Goal: Task Accomplishment & Management: Manage account settings

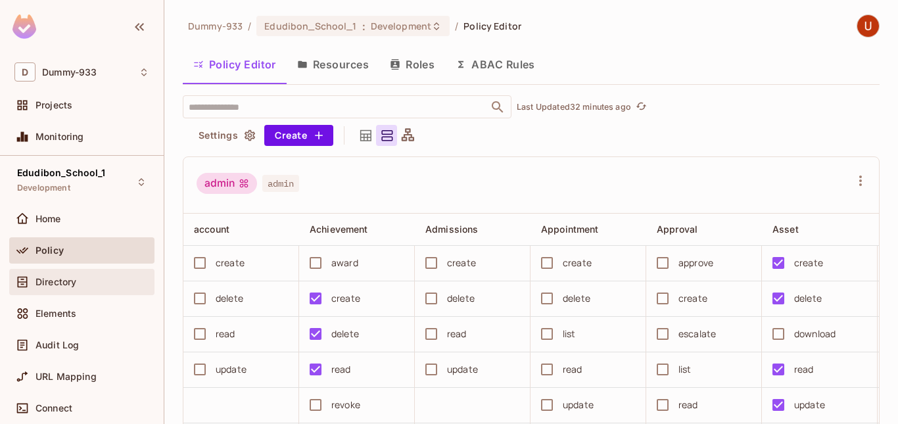
click at [78, 274] on div "Directory" at bounding box center [81, 282] width 135 height 16
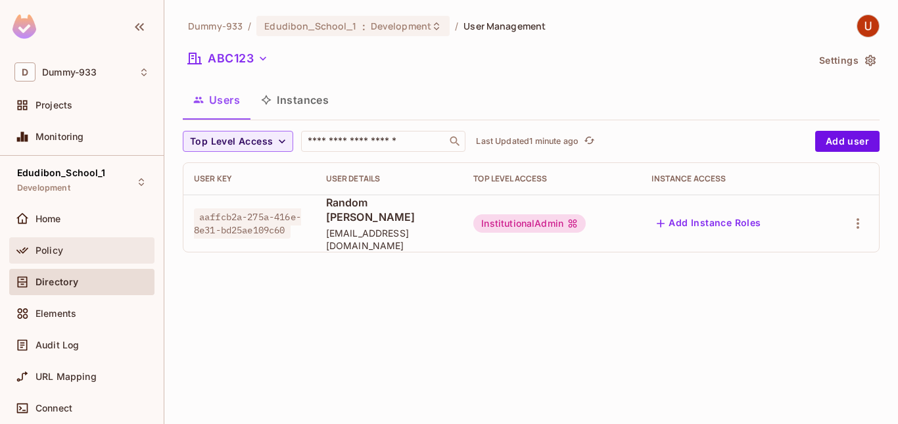
click at [99, 248] on div "Policy" at bounding box center [92, 250] width 114 height 11
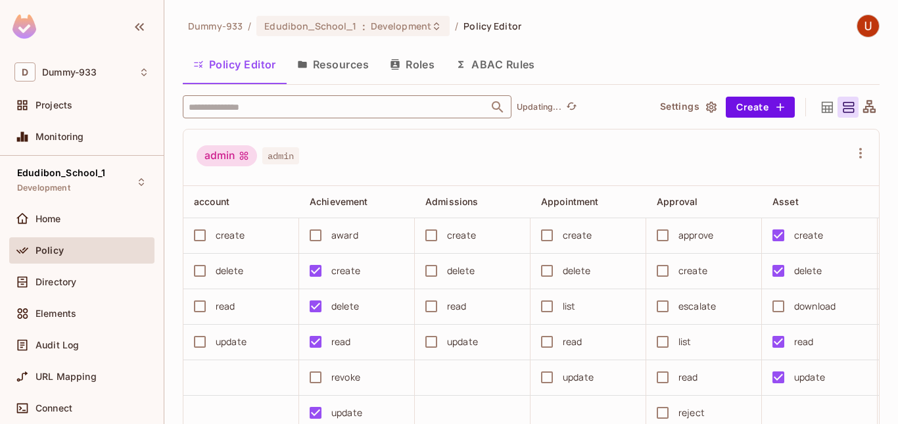
click at [308, 110] on input "text" at bounding box center [335, 106] width 300 height 23
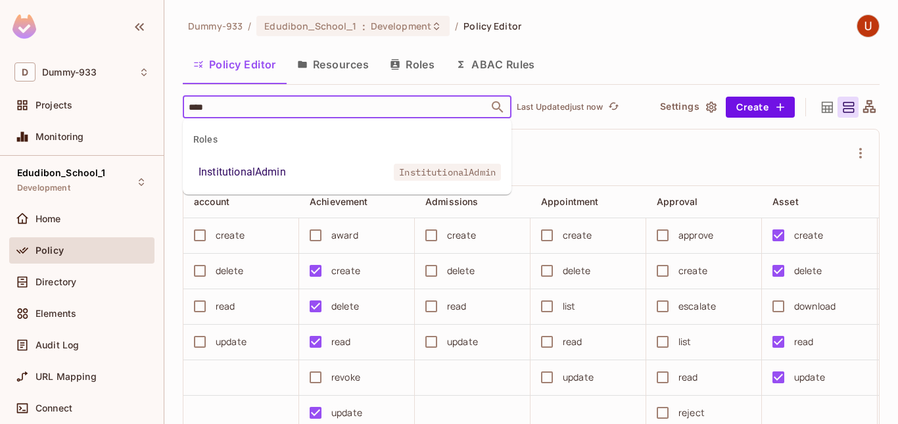
type input "*****"
click at [298, 162] on li "InstitutionalAdmin InstitutionalAdmin" at bounding box center [347, 172] width 329 height 24
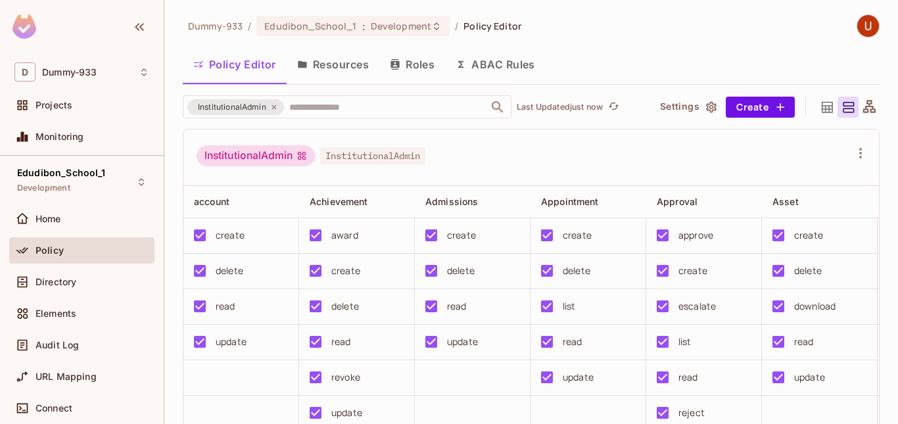
click at [338, 58] on button "Resources" at bounding box center [332, 64] width 93 height 33
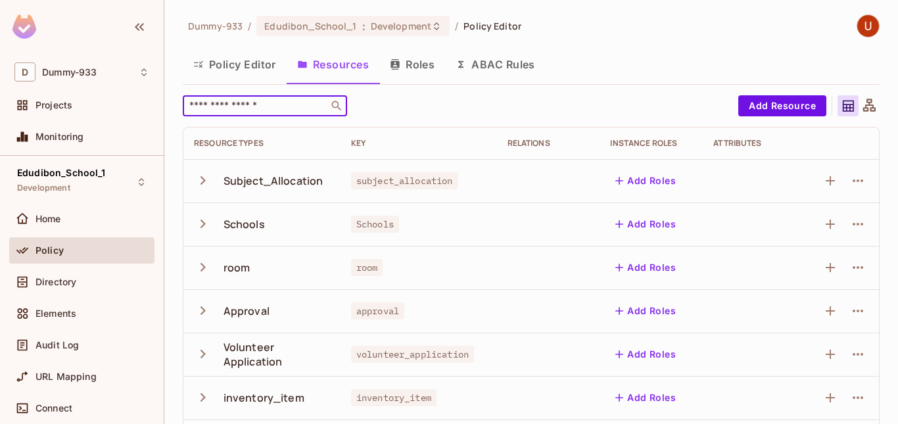
click at [250, 103] on input "text" at bounding box center [256, 105] width 138 height 13
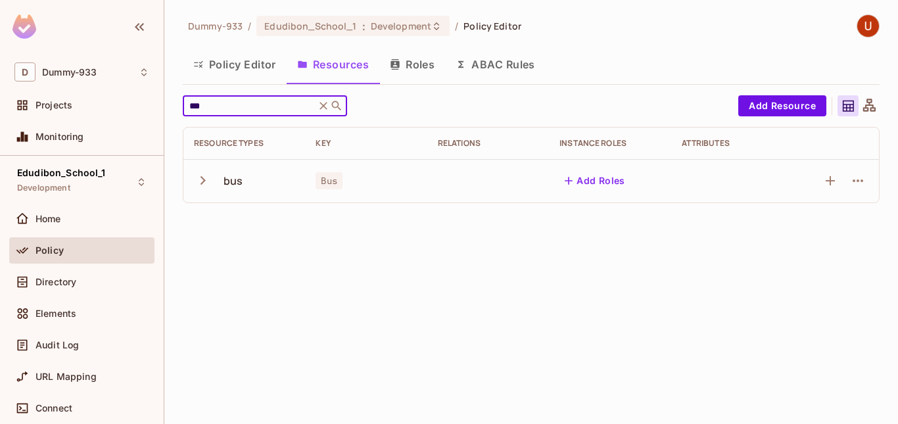
type input "***"
click at [204, 177] on icon "button" at bounding box center [203, 181] width 18 height 18
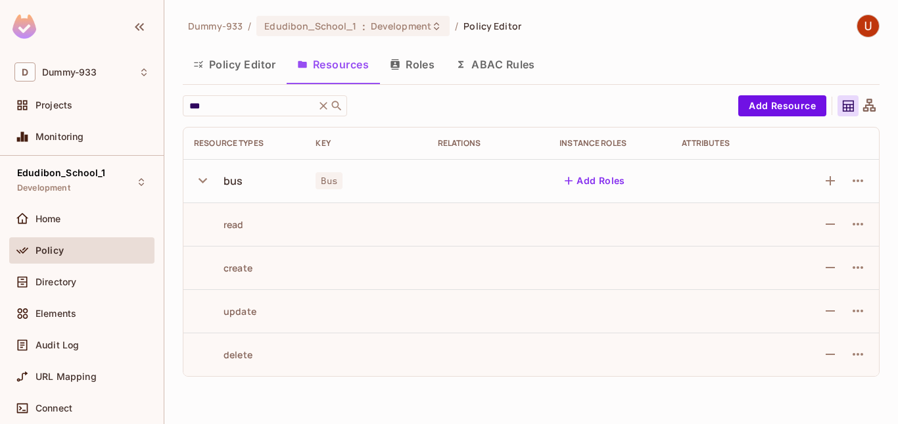
click at [204, 177] on icon "button" at bounding box center [203, 181] width 18 height 18
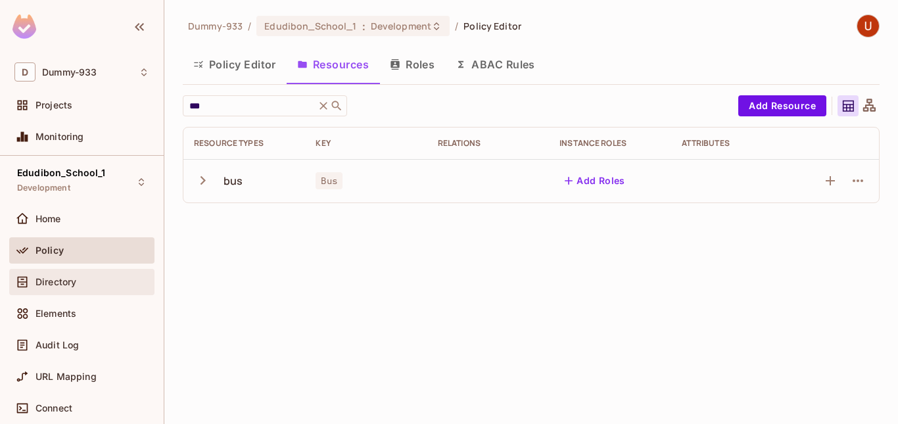
click at [64, 282] on span "Directory" at bounding box center [55, 282] width 41 height 11
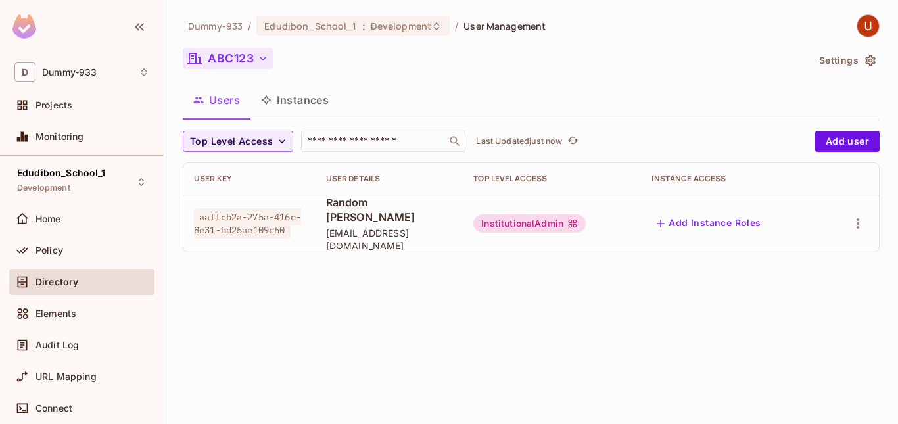
click at [256, 56] on button "ABC123" at bounding box center [228, 58] width 91 height 21
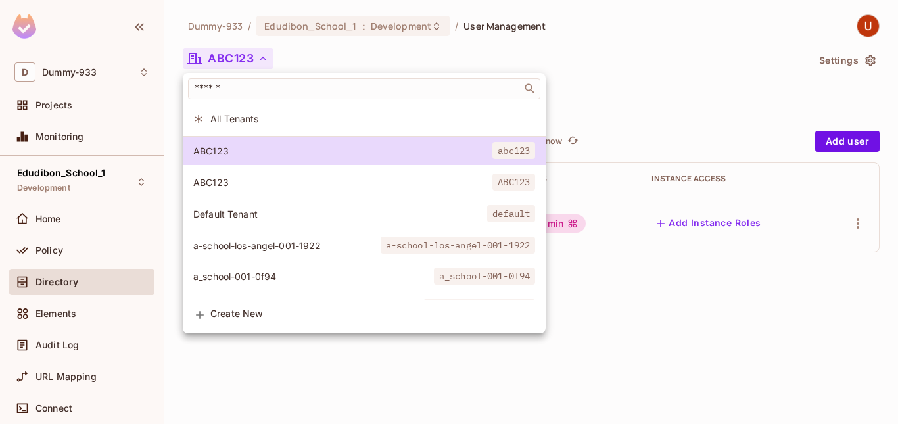
click at [583, 120] on div at bounding box center [449, 212] width 898 height 424
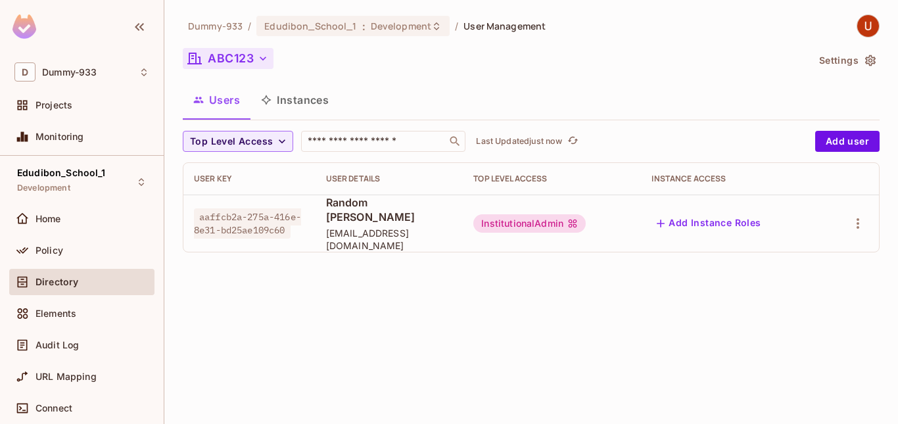
click at [260, 53] on icon "button" at bounding box center [262, 58] width 13 height 13
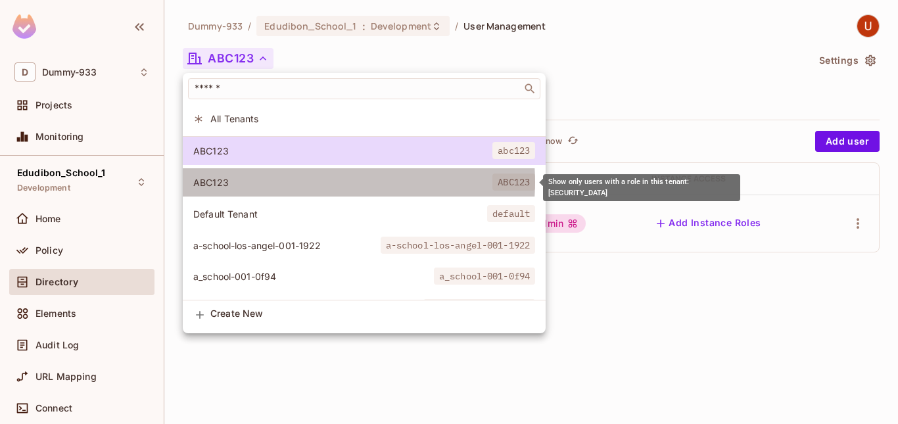
click at [321, 182] on span "ABC123" at bounding box center [342, 182] width 299 height 12
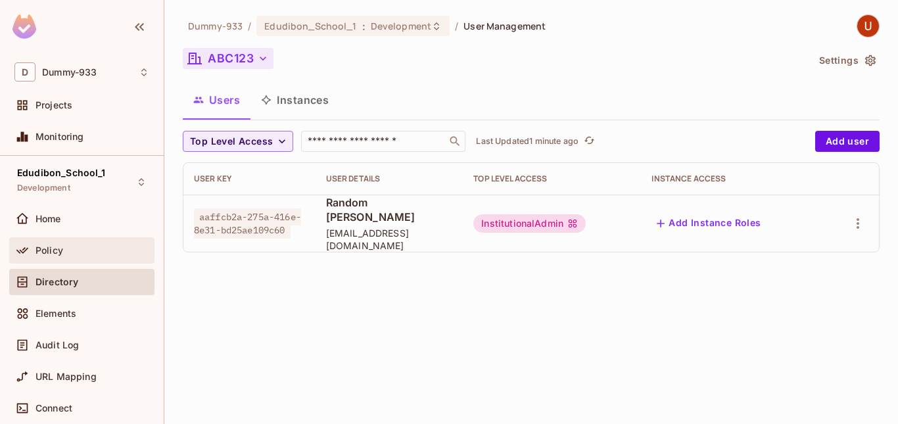
click at [76, 254] on div "Policy" at bounding box center [92, 250] width 114 height 11
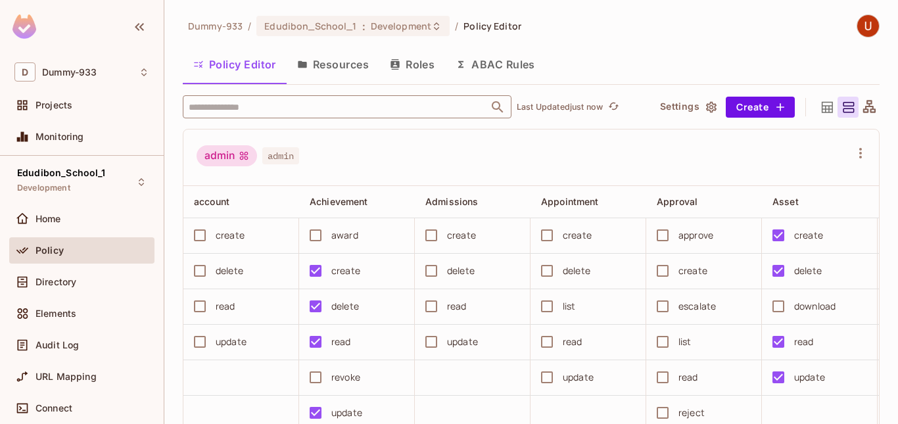
click at [243, 112] on input "text" at bounding box center [335, 106] width 300 height 23
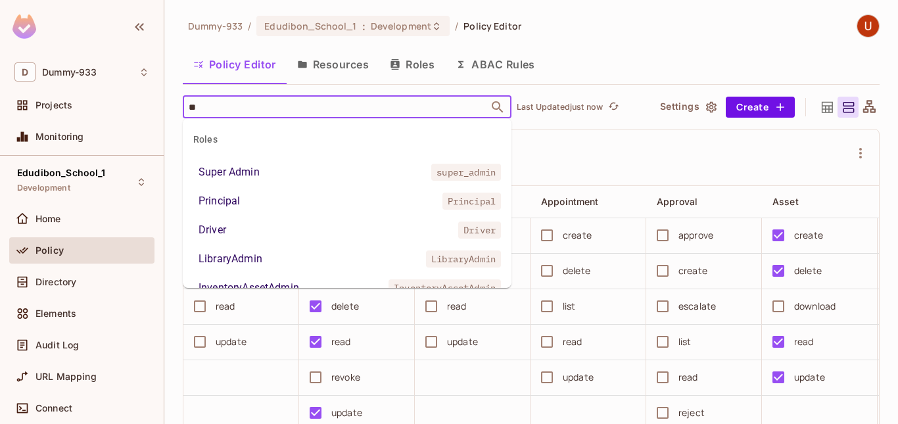
type input "***"
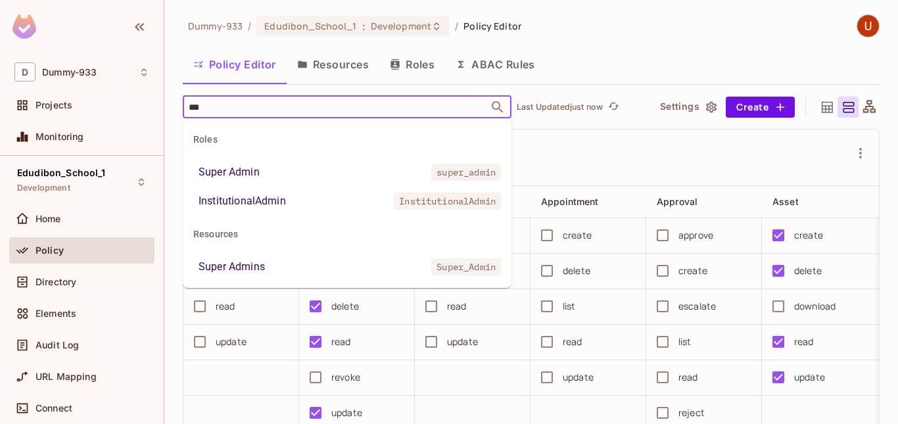
click at [281, 199] on div "InstitutionalAdmin" at bounding box center [241, 201] width 87 height 16
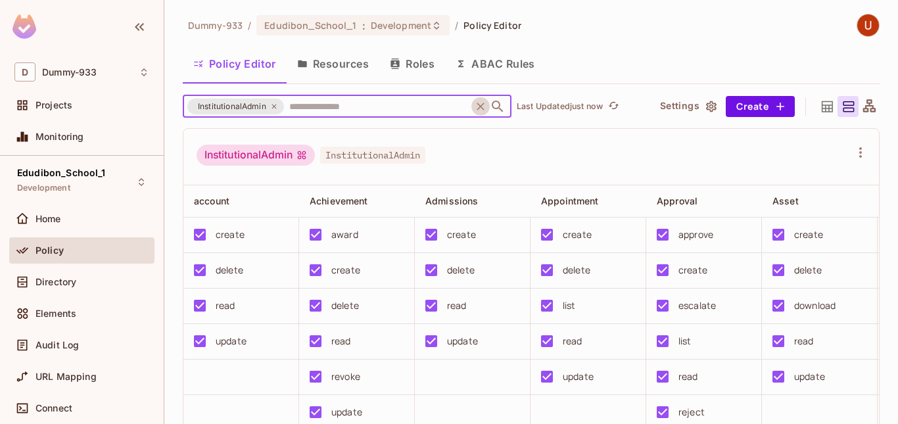
click at [479, 108] on icon "Clear" at bounding box center [480, 107] width 8 height 8
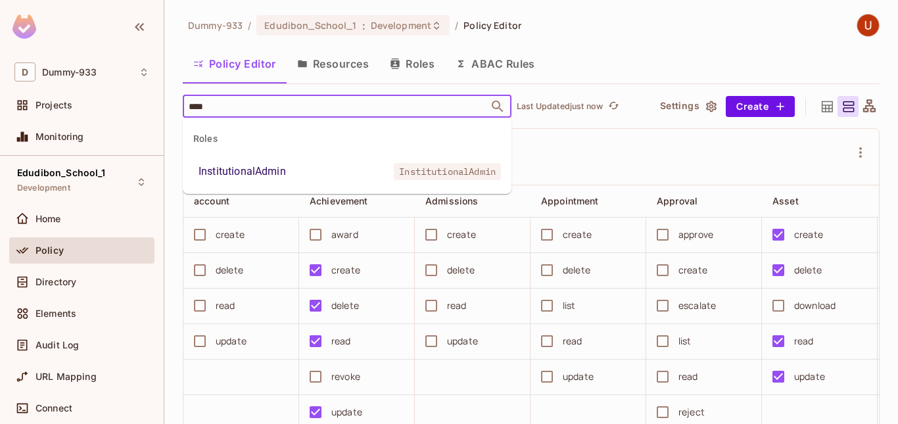
type input "*****"
click at [298, 165] on li "InstitutionalAdmin InstitutionalAdmin" at bounding box center [347, 172] width 329 height 24
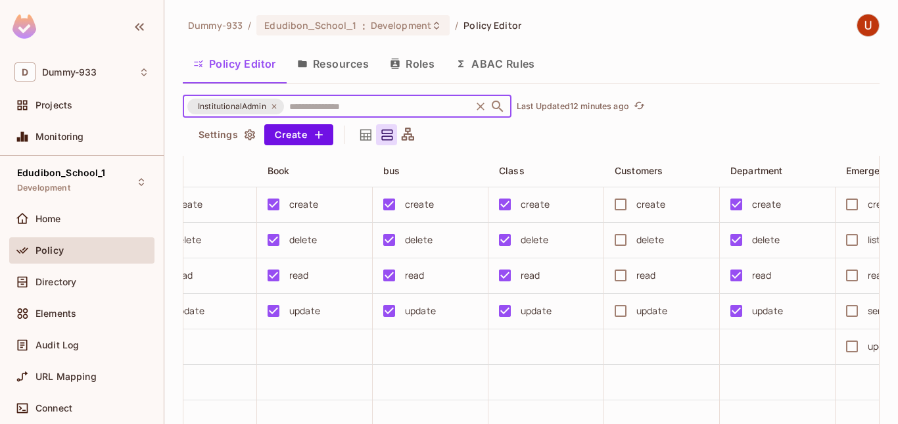
scroll to position [0, 961]
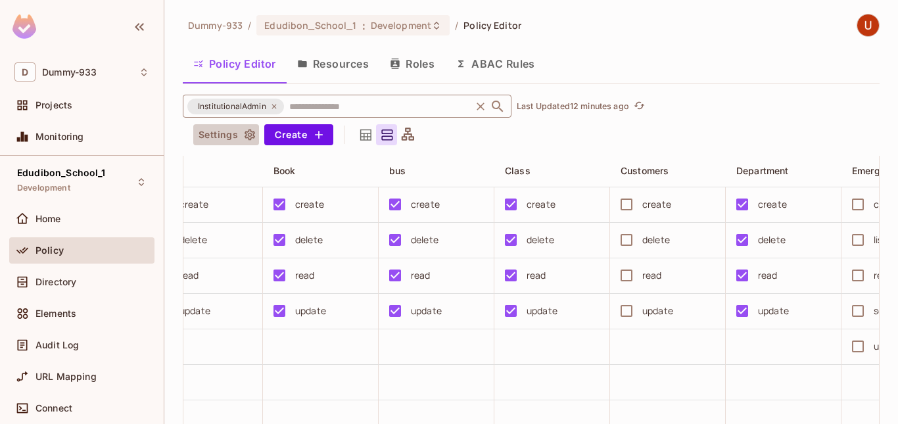
click at [237, 135] on button "Settings" at bounding box center [226, 134] width 66 height 21
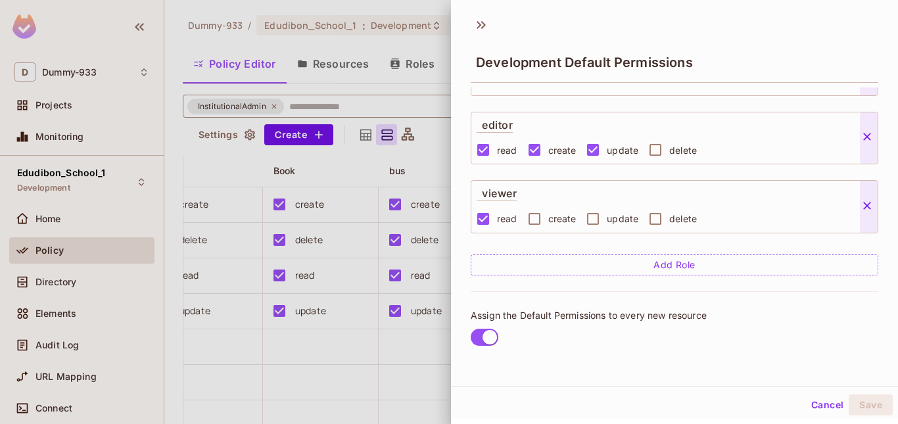
scroll to position [2, 0]
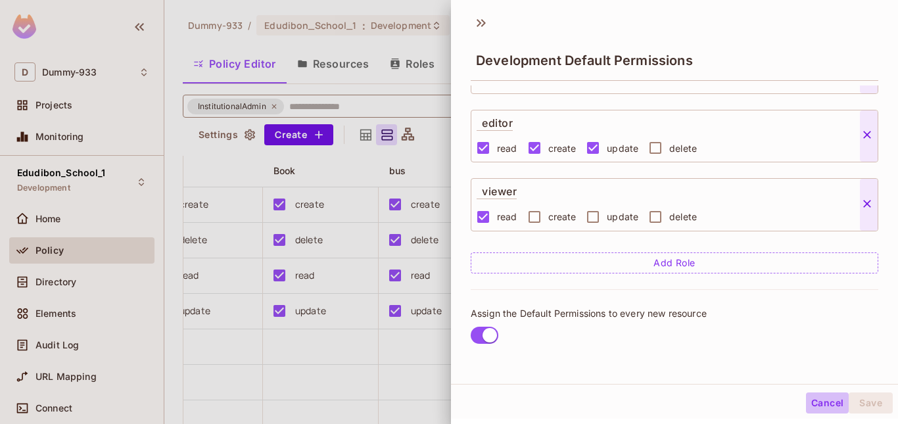
click at [808, 403] on button "Cancel" at bounding box center [827, 402] width 43 height 21
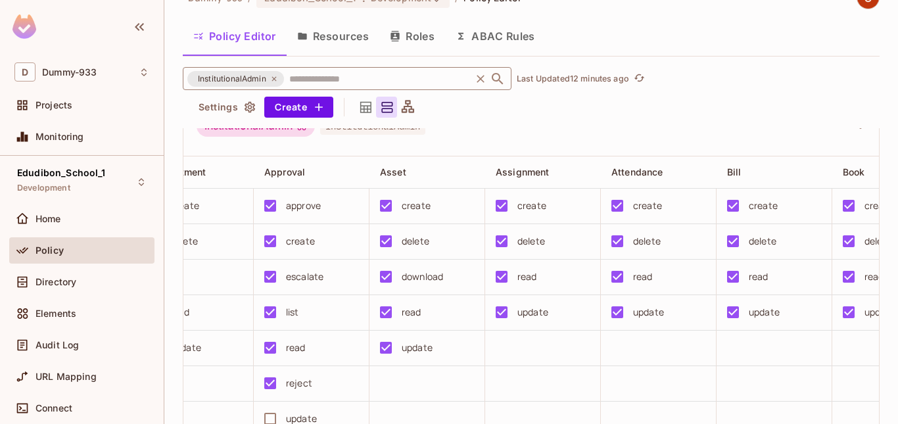
scroll to position [0, 0]
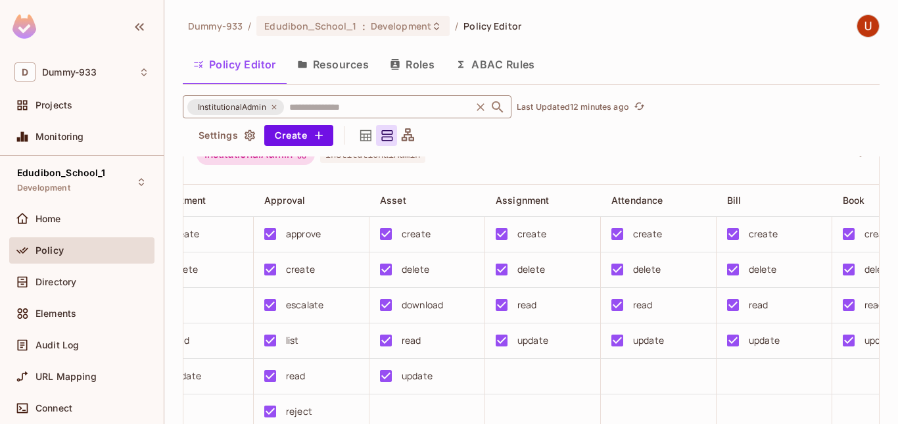
click at [334, 70] on button "Resources" at bounding box center [332, 64] width 93 height 33
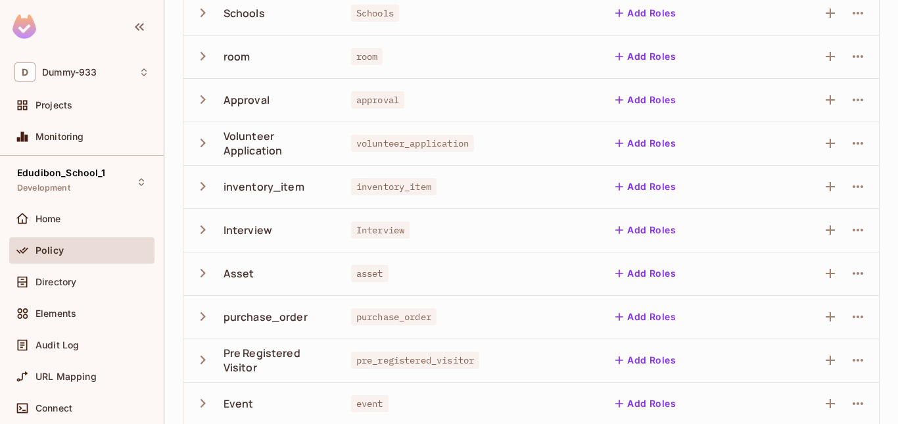
scroll to position [440, 0]
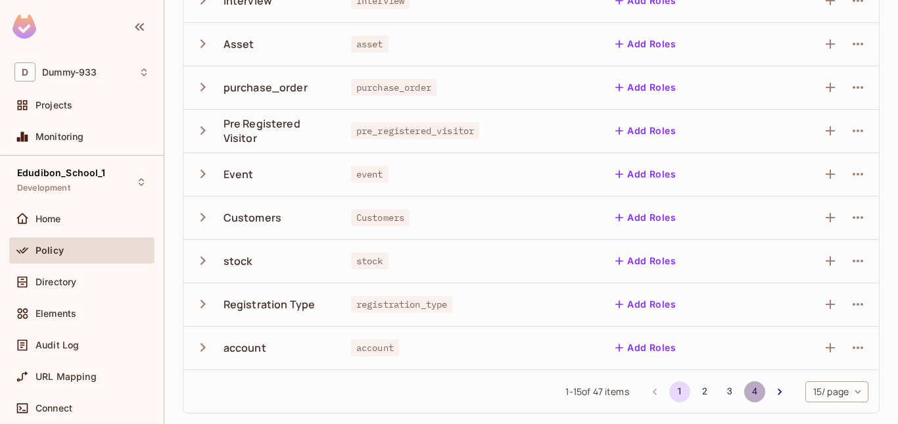
click at [744, 390] on button "4" at bounding box center [754, 391] width 21 height 21
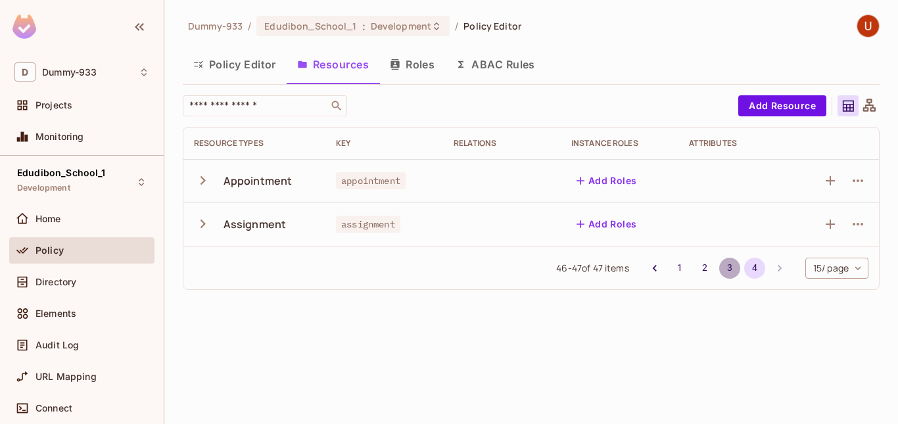
click at [723, 268] on button "3" at bounding box center [729, 268] width 21 height 21
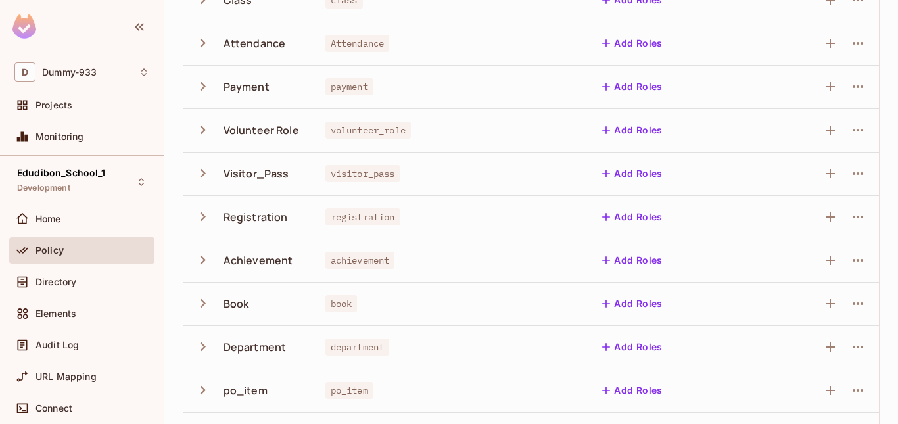
scroll to position [440, 0]
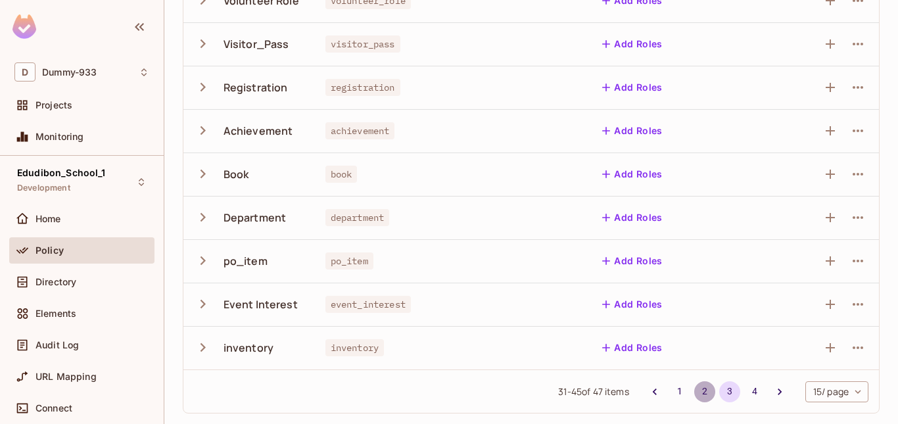
click at [694, 386] on button "2" at bounding box center [704, 391] width 21 height 21
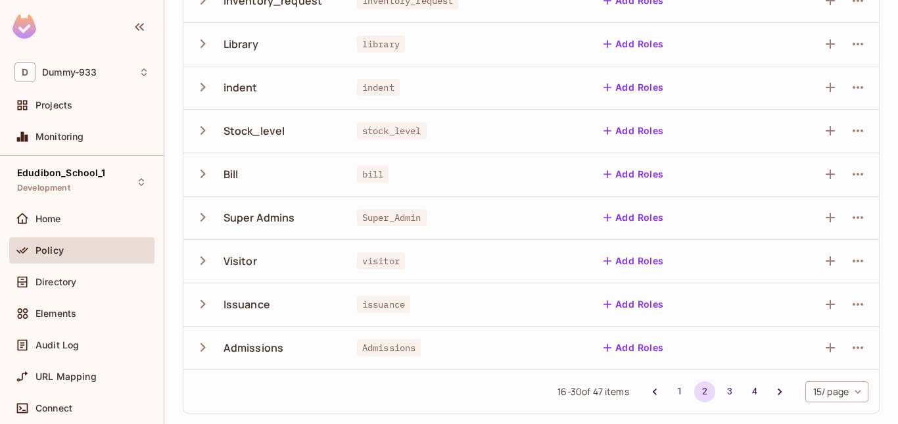
scroll to position [0, 0]
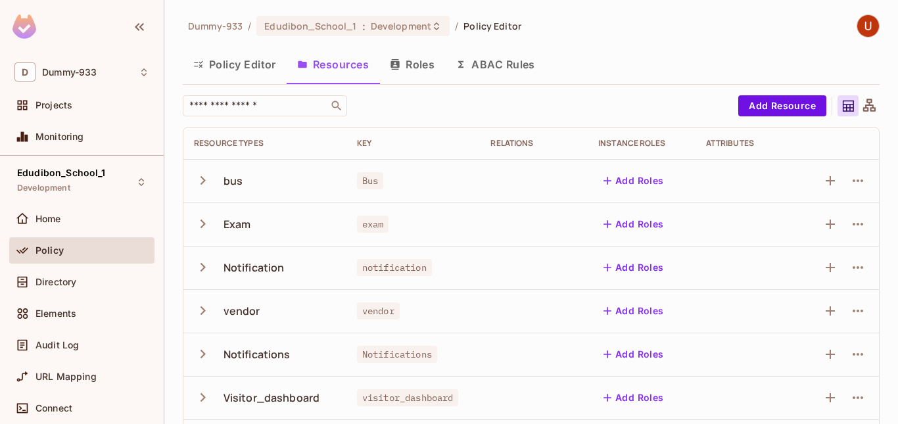
click at [202, 177] on icon "button" at bounding box center [202, 180] width 5 height 9
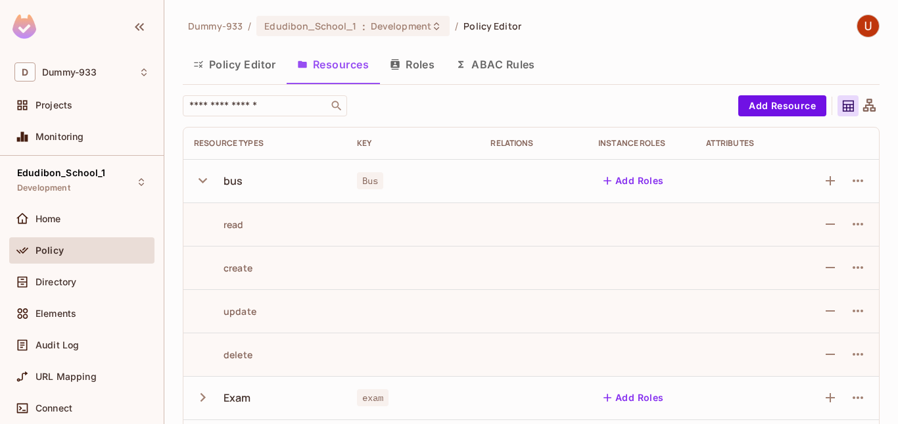
click at [202, 177] on icon "button" at bounding box center [203, 181] width 18 height 18
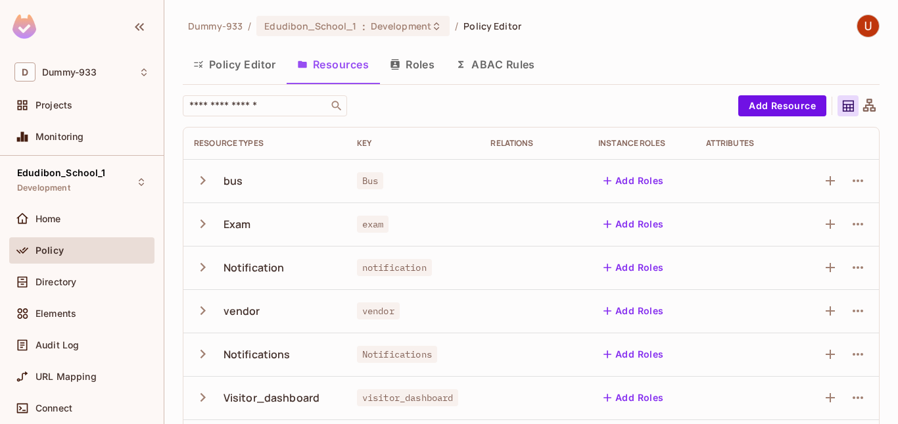
click at [359, 181] on span "Bus" at bounding box center [370, 180] width 26 height 17
click at [428, 197] on td "Bus" at bounding box center [413, 180] width 134 height 43
click at [64, 280] on span "Directory" at bounding box center [55, 282] width 41 height 11
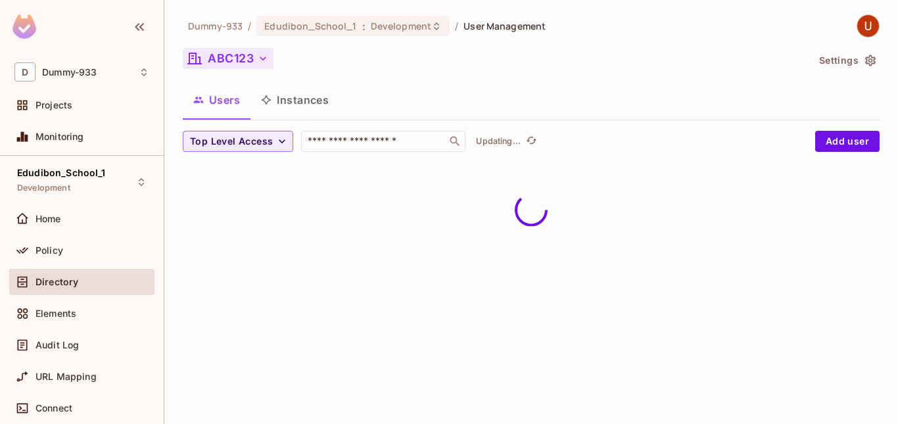
click at [260, 55] on icon "button" at bounding box center [262, 58] width 13 height 13
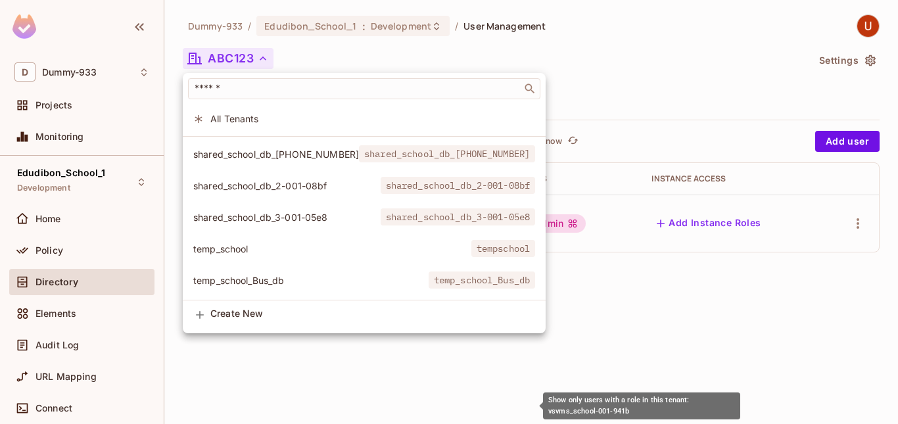
scroll to position [1915, 0]
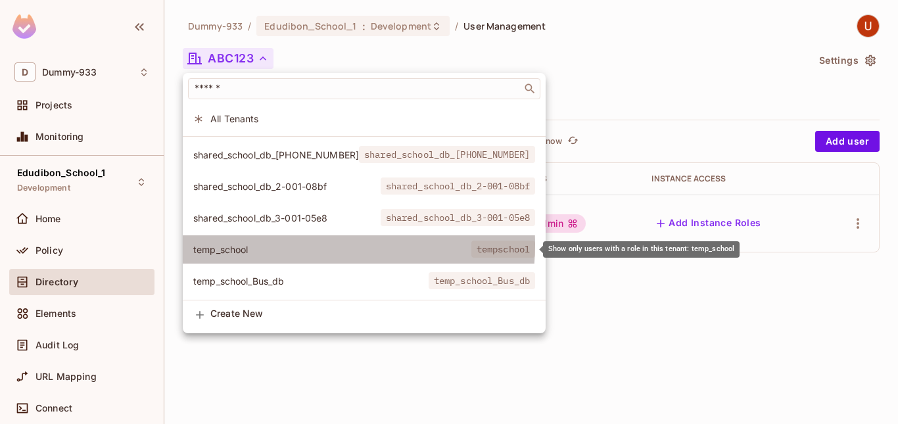
click at [293, 244] on span "temp_school" at bounding box center [332, 249] width 278 height 12
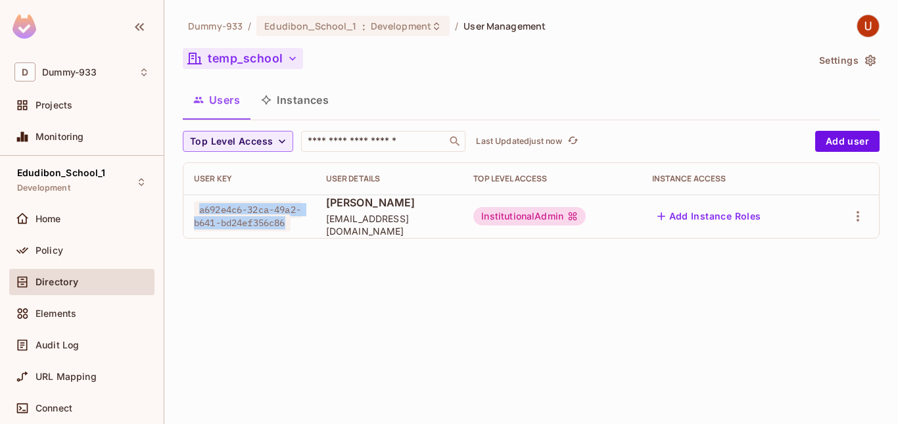
drag, startPoint x: 290, startPoint y: 225, endPoint x: 202, endPoint y: 213, distance: 88.8
click at [202, 213] on span "a692e4c6-32ca-49a2-b641-bd24ef356c86" at bounding box center [247, 216] width 107 height 30
copy span "a692e4c6-32ca-49a2-b641-bd24ef356c86"
click at [308, 319] on div "Dummy-933 / Edudibon_School_1 : Development / User Management temp_school Setti…" at bounding box center [530, 212] width 733 height 424
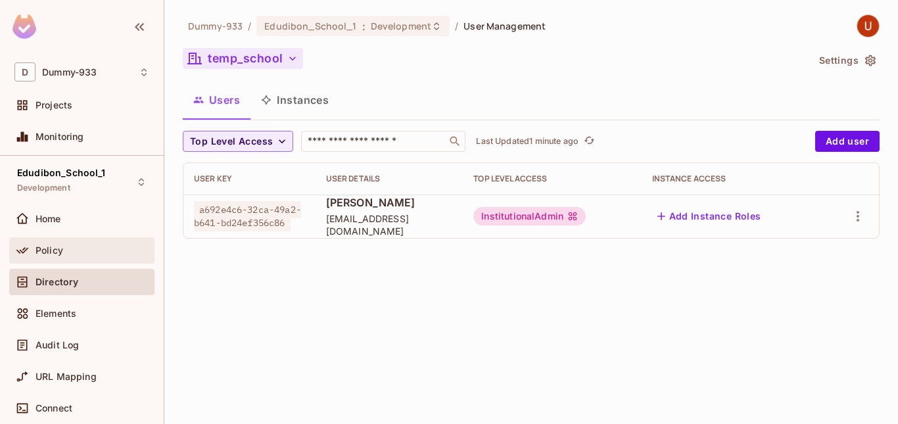
click at [61, 257] on div "Policy" at bounding box center [81, 250] width 135 height 16
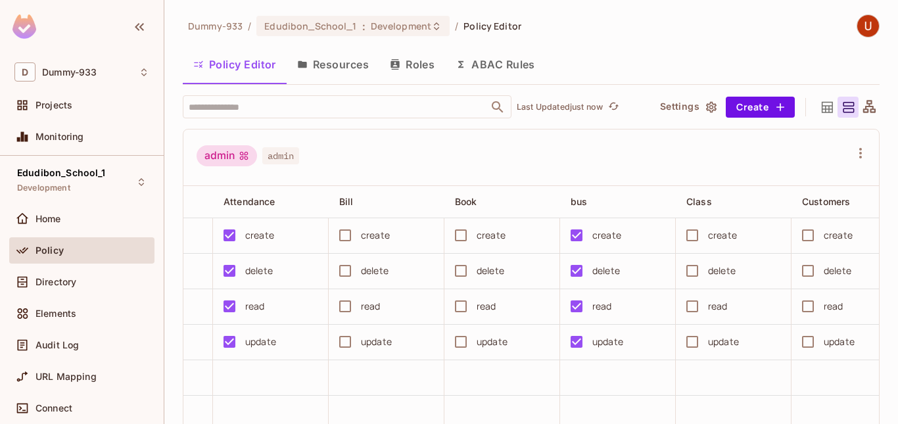
scroll to position [0, 781]
click at [317, 68] on button "Resources" at bounding box center [332, 64] width 93 height 33
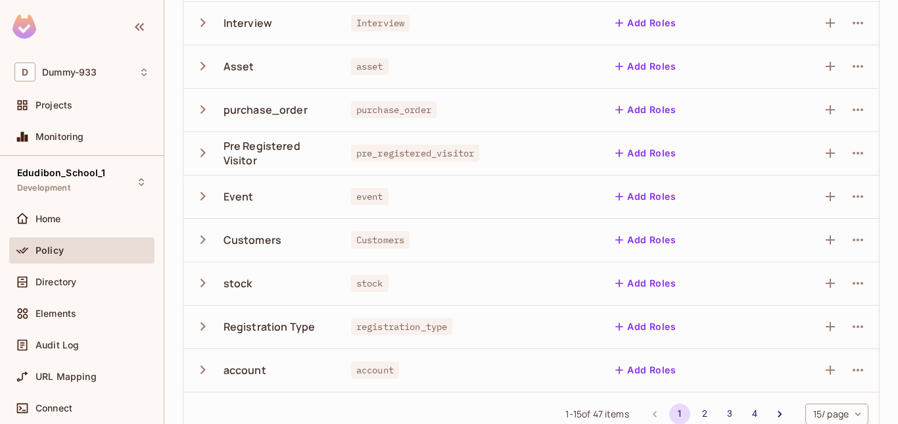
scroll to position [440, 0]
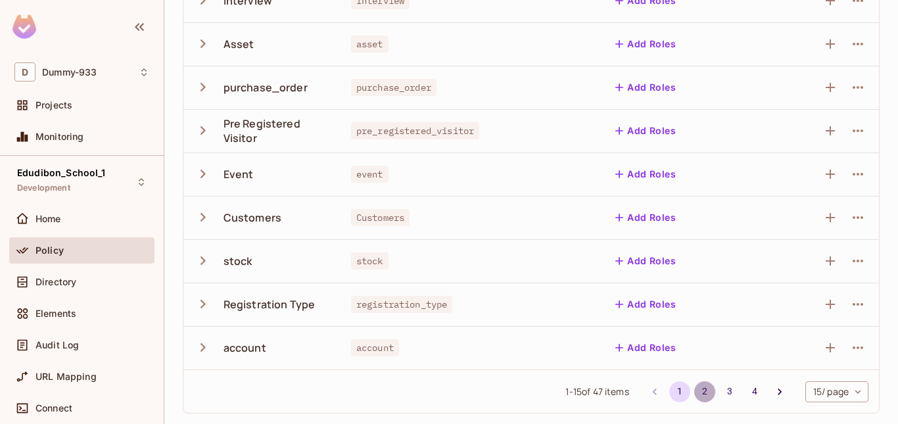
click at [699, 390] on button "2" at bounding box center [704, 391] width 21 height 21
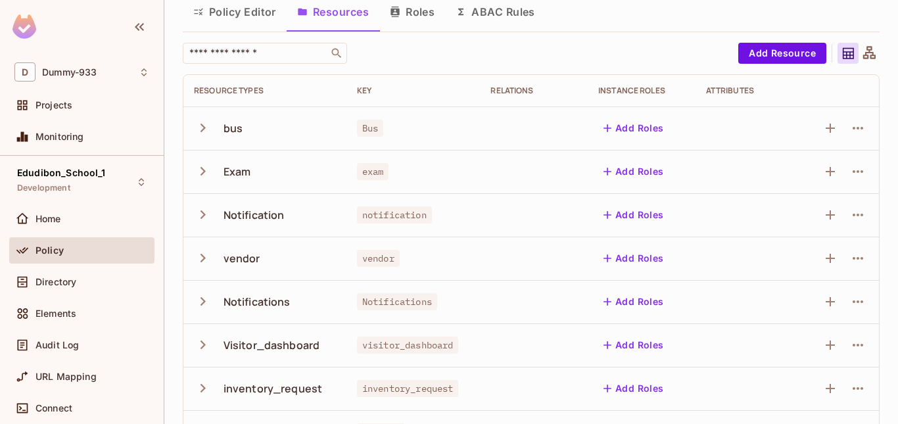
scroll to position [0, 0]
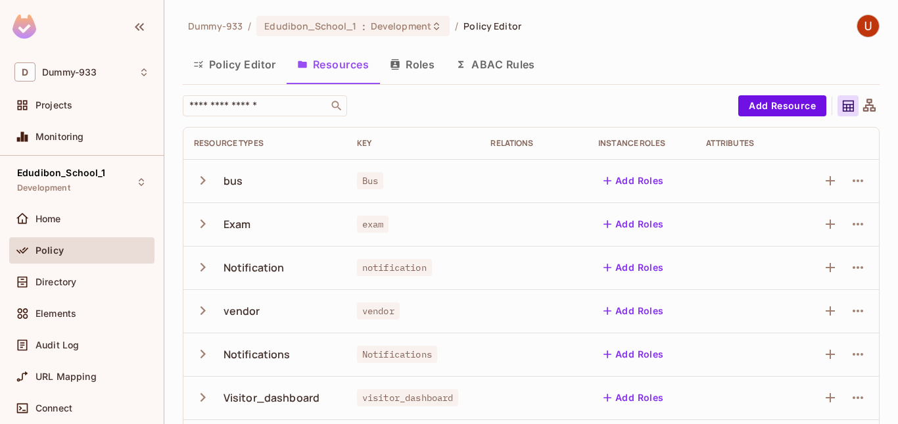
click at [211, 178] on icon "button" at bounding box center [203, 181] width 18 height 18
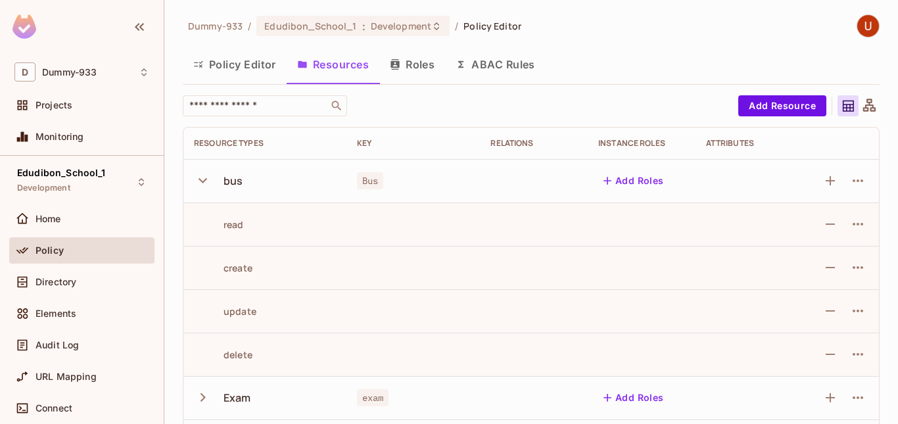
click at [211, 178] on icon "button" at bounding box center [203, 181] width 18 height 18
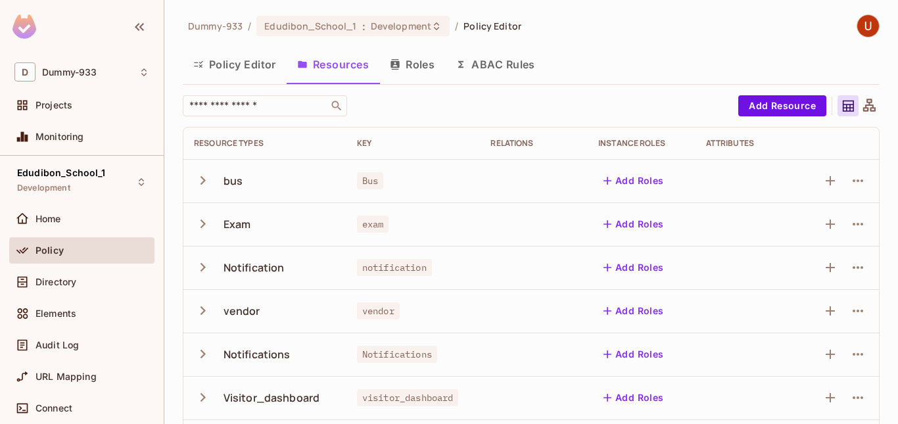
click at [233, 66] on button "Policy Editor" at bounding box center [235, 64] width 104 height 33
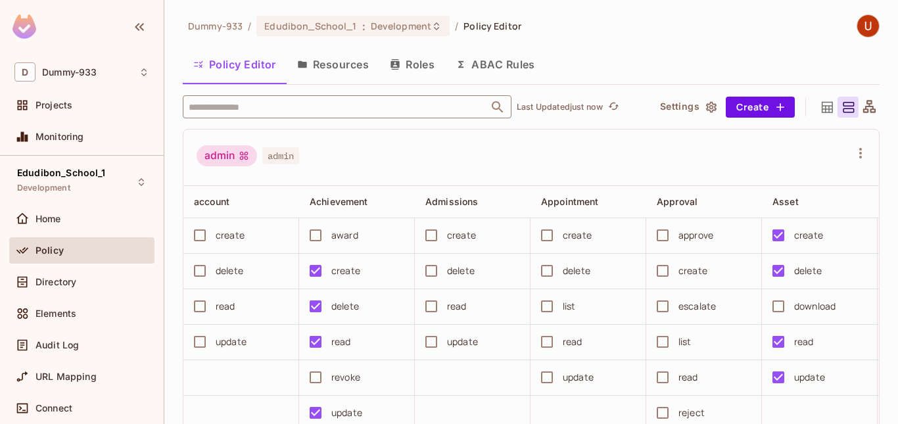
click at [316, 112] on input "text" at bounding box center [335, 106] width 300 height 23
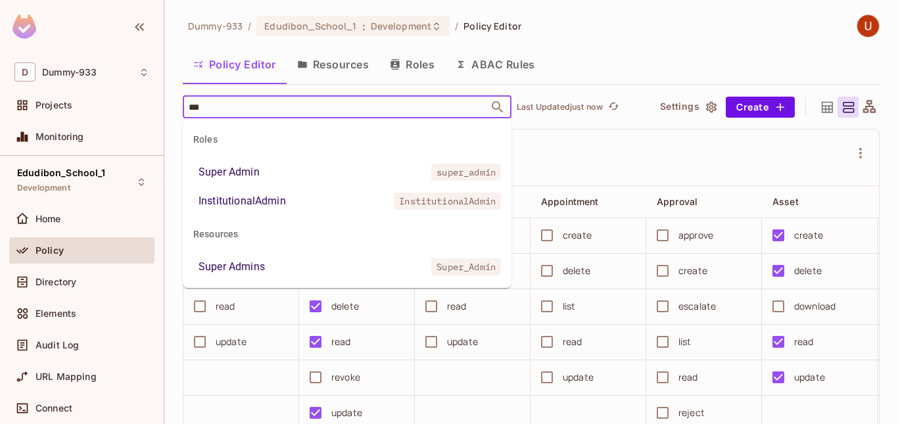
type input "****"
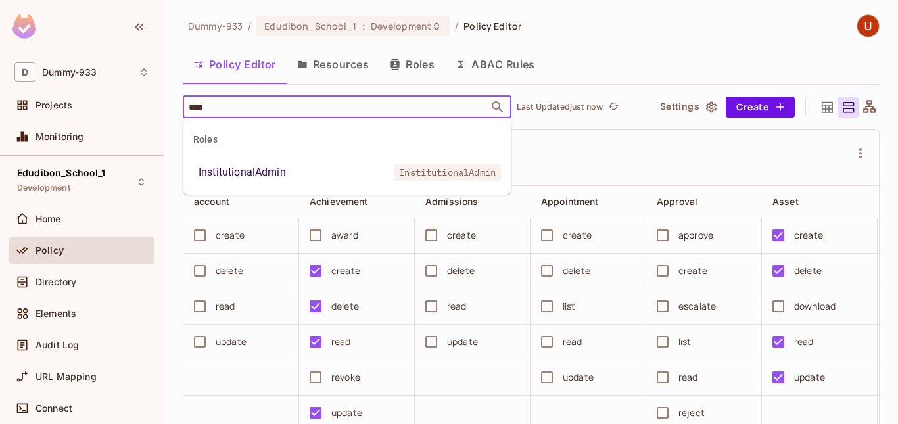
click at [309, 171] on li "InstitutionalAdmin InstitutionalAdmin" at bounding box center [347, 172] width 329 height 24
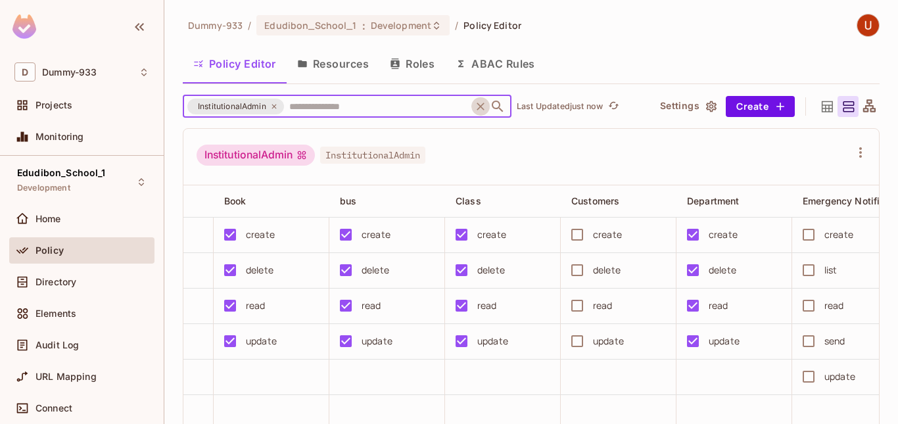
click at [481, 99] on button "Clear" at bounding box center [480, 106] width 18 height 18
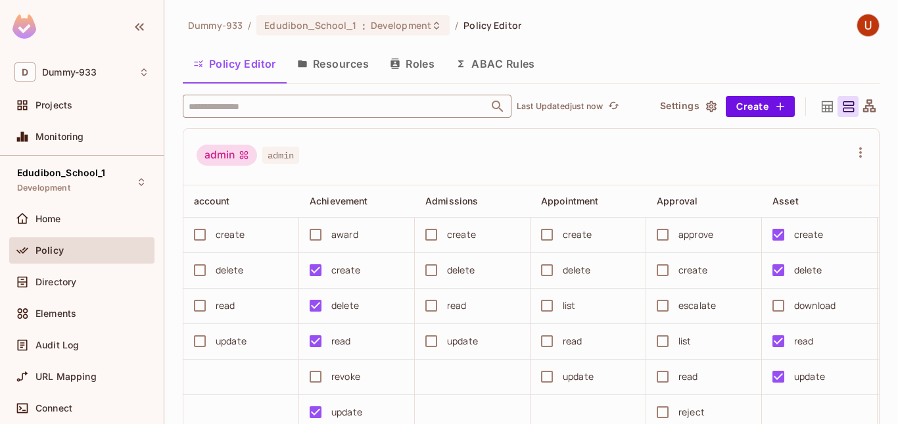
click at [327, 67] on button "Resources" at bounding box center [332, 63] width 93 height 33
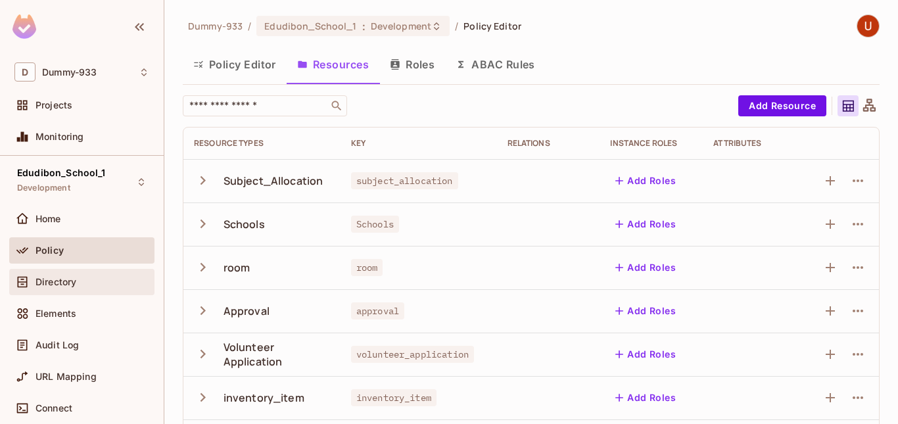
click at [63, 279] on span "Directory" at bounding box center [55, 282] width 41 height 11
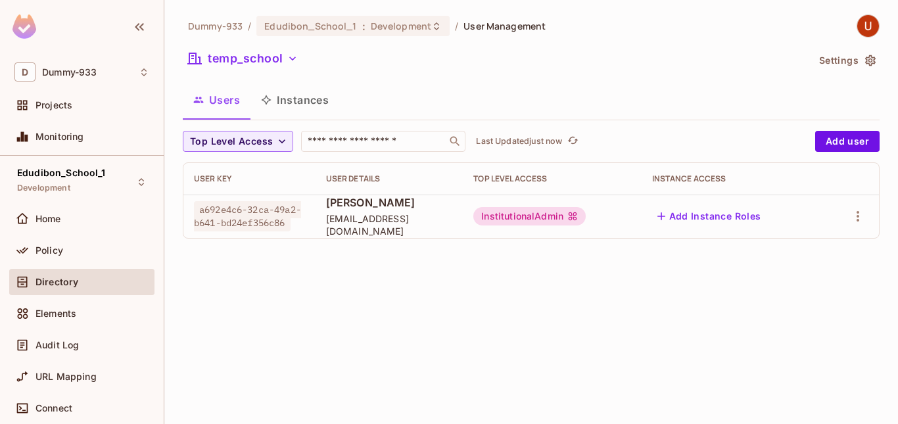
click at [311, 101] on button "Instances" at bounding box center [294, 99] width 89 height 33
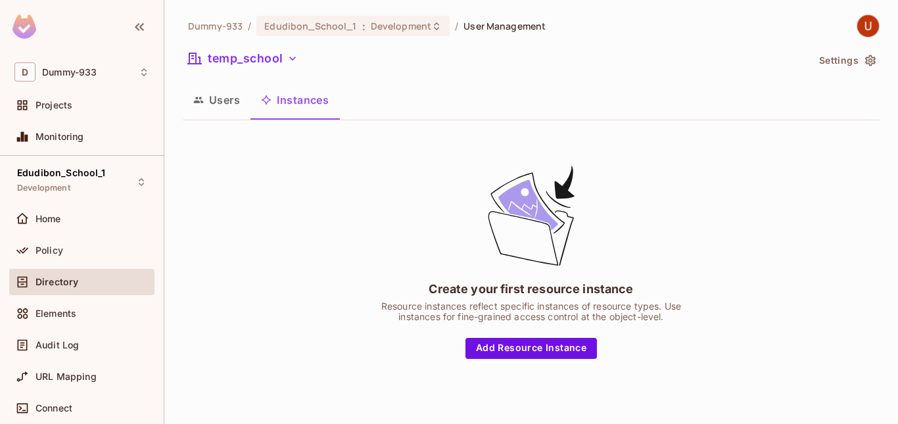
click at [217, 102] on button "Users" at bounding box center [217, 99] width 68 height 33
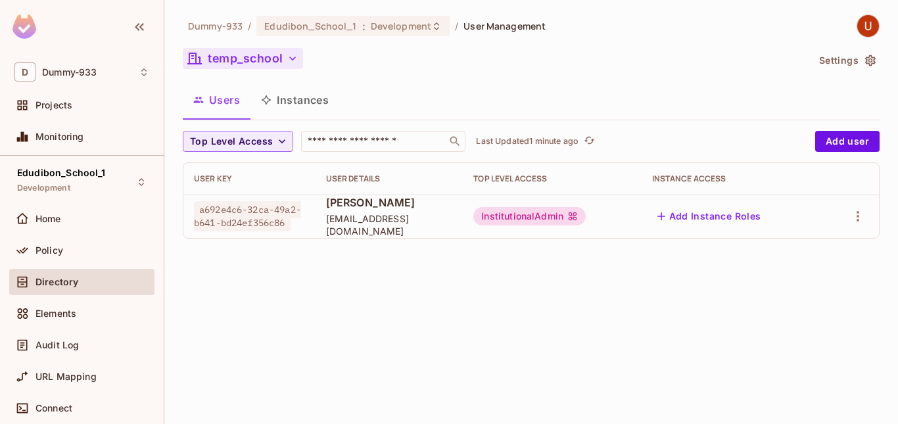
click at [301, 57] on button "temp_school" at bounding box center [243, 58] width 120 height 21
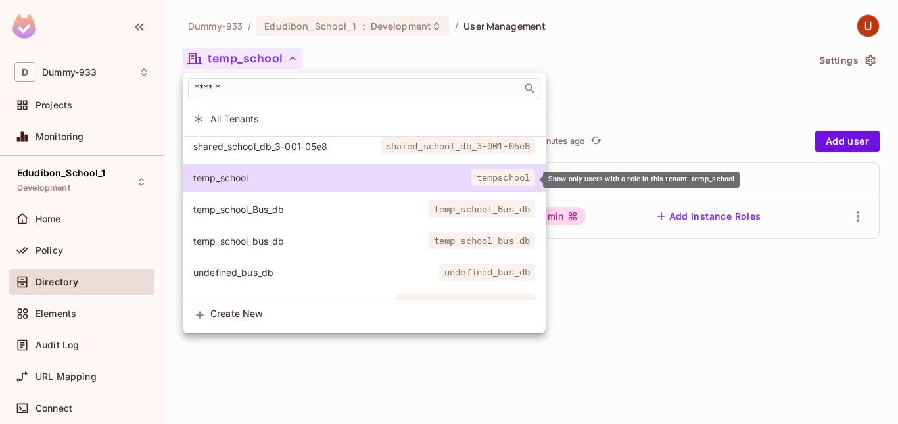
scroll to position [1982, 0]
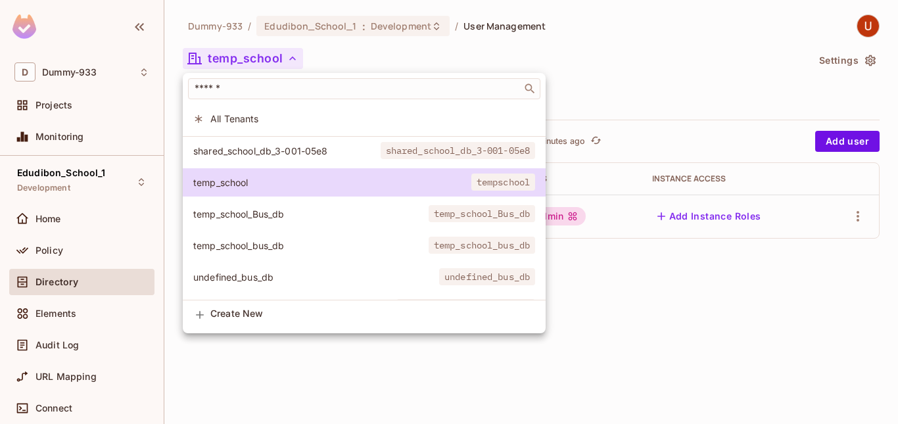
click at [310, 360] on div at bounding box center [449, 212] width 898 height 424
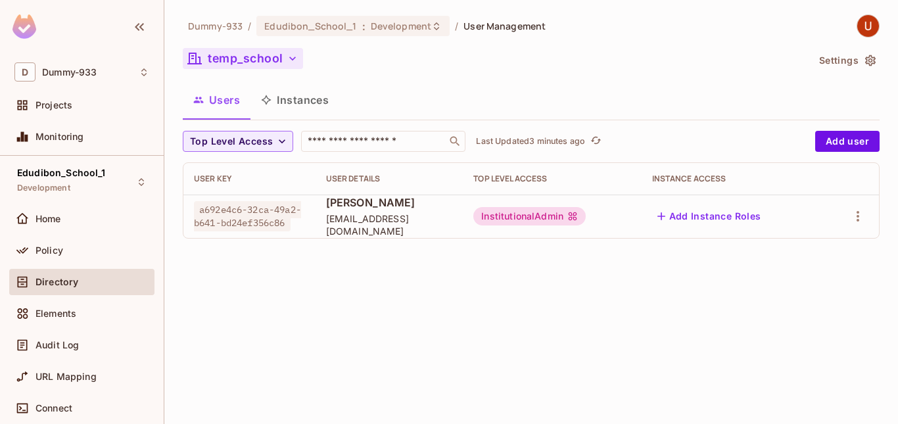
click at [295, 62] on icon "button" at bounding box center [292, 58] width 13 height 13
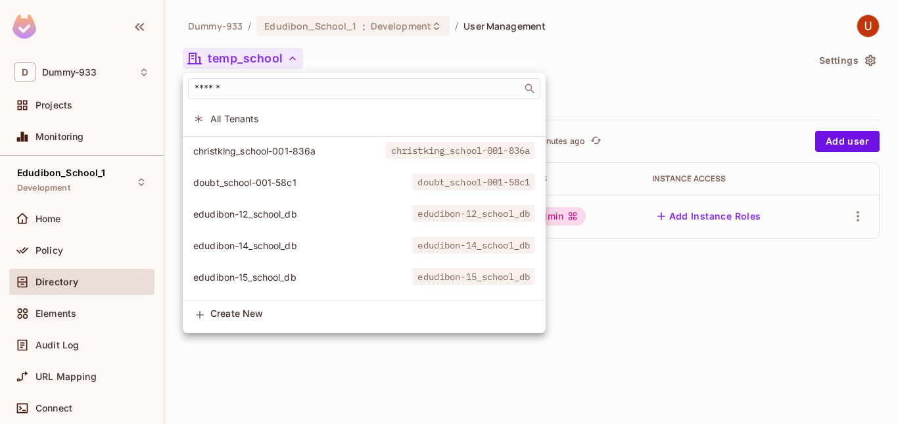
scroll to position [442, 0]
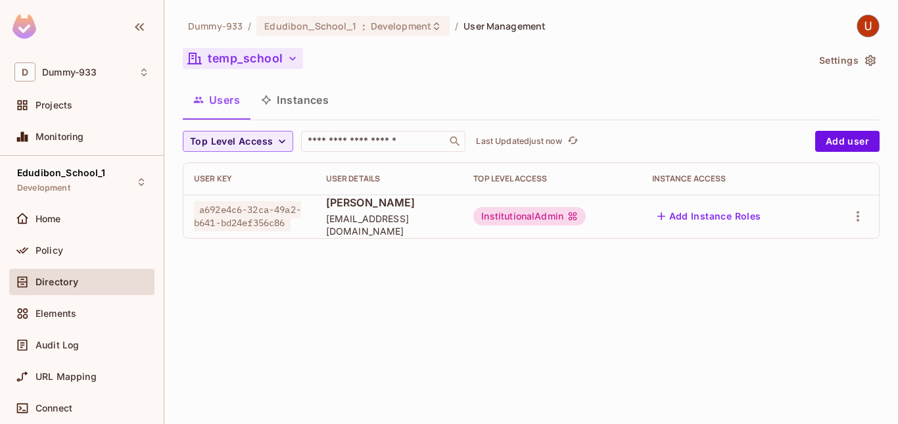
click at [292, 62] on icon "button" at bounding box center [292, 58] width 13 height 13
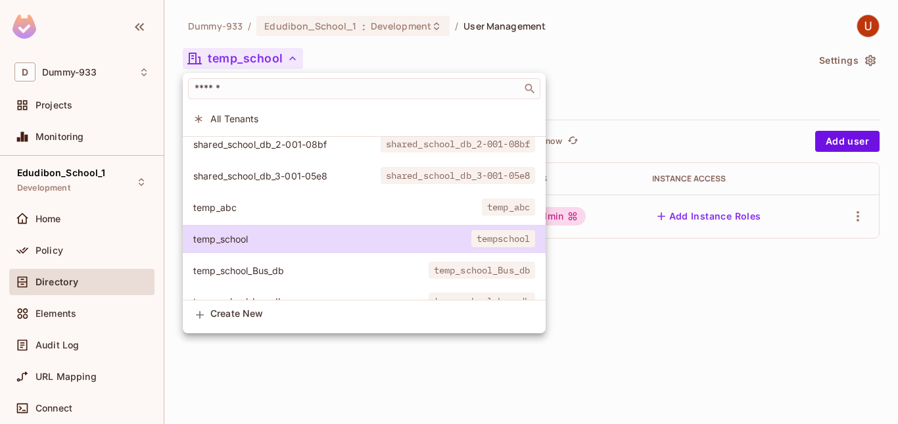
scroll to position [1988, 0]
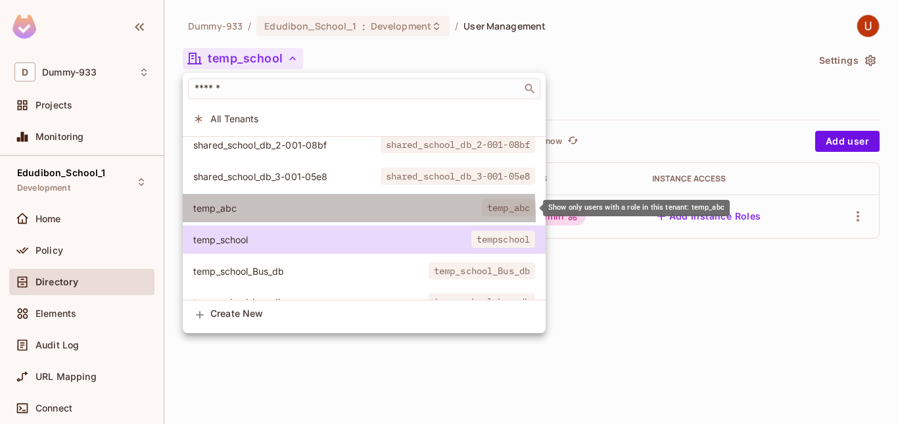
click at [259, 217] on li "temp_abc temp_abc" at bounding box center [364, 208] width 363 height 28
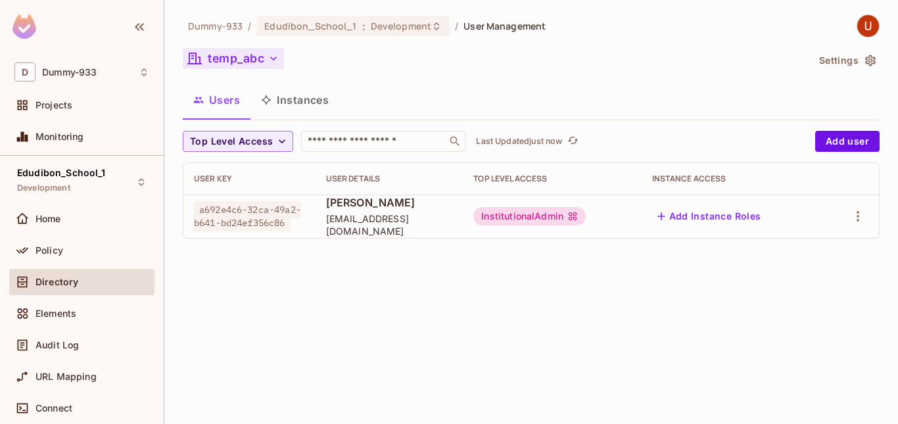
click at [270, 57] on icon "button" at bounding box center [273, 58] width 13 height 13
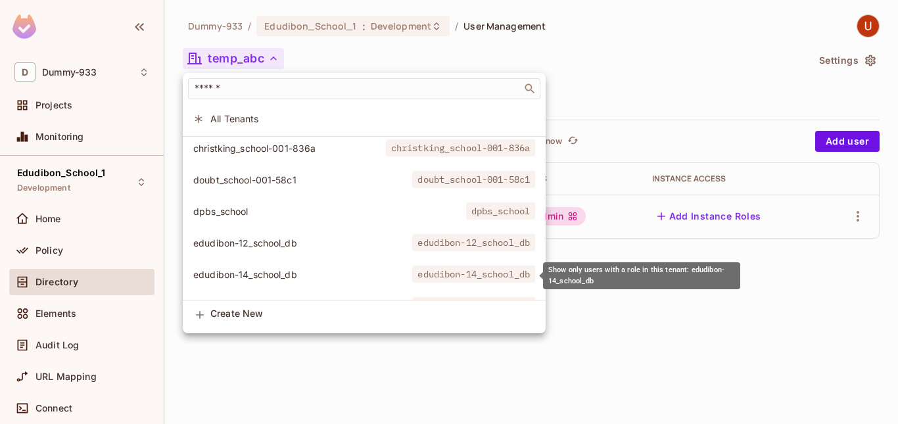
scroll to position [441, 0]
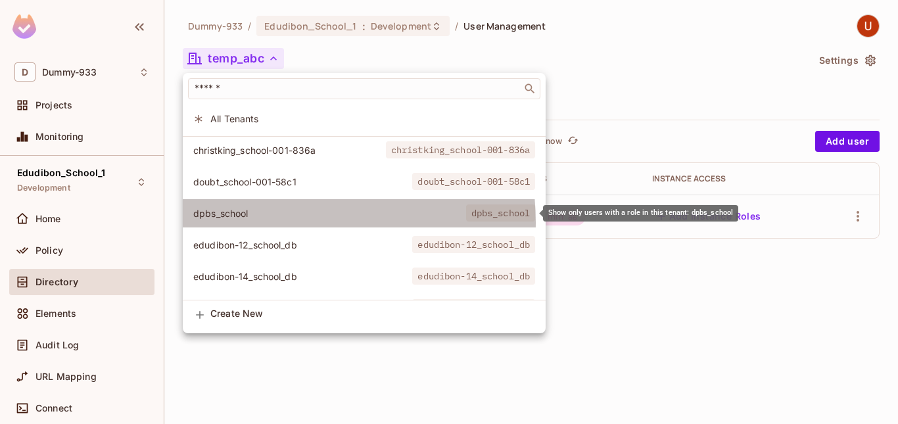
click at [287, 221] on li "dpbs_school dpbs_school" at bounding box center [364, 213] width 363 height 28
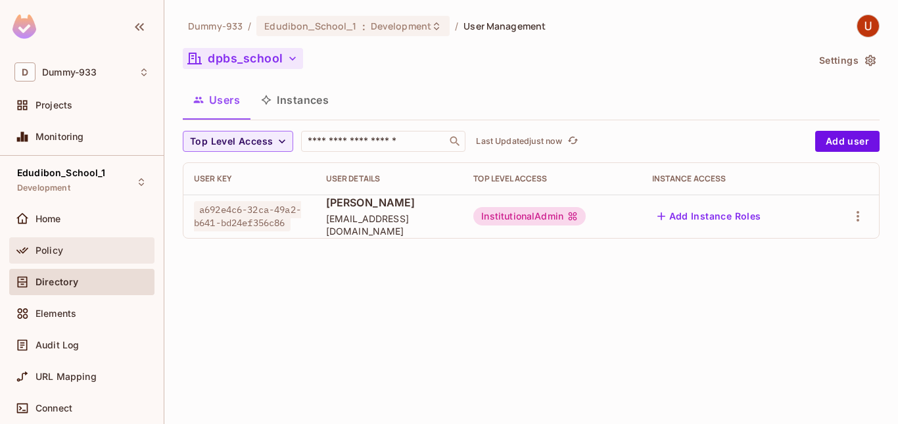
click at [55, 249] on span "Policy" at bounding box center [49, 250] width 28 height 11
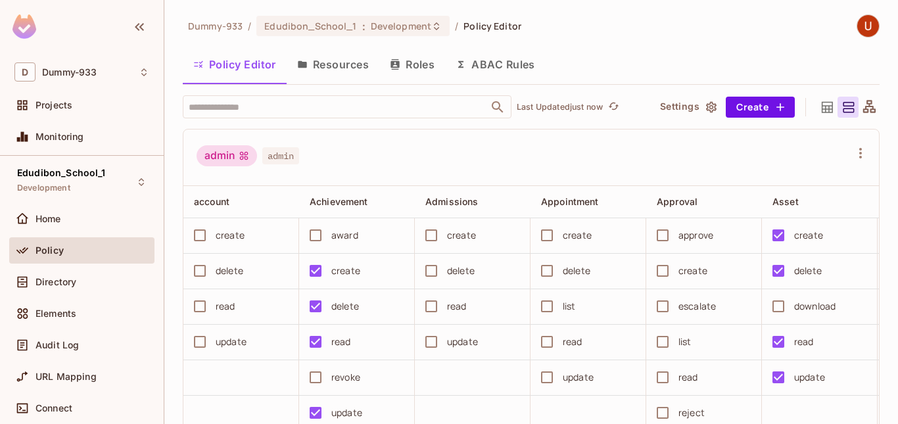
click at [338, 70] on button "Resources" at bounding box center [332, 64] width 93 height 33
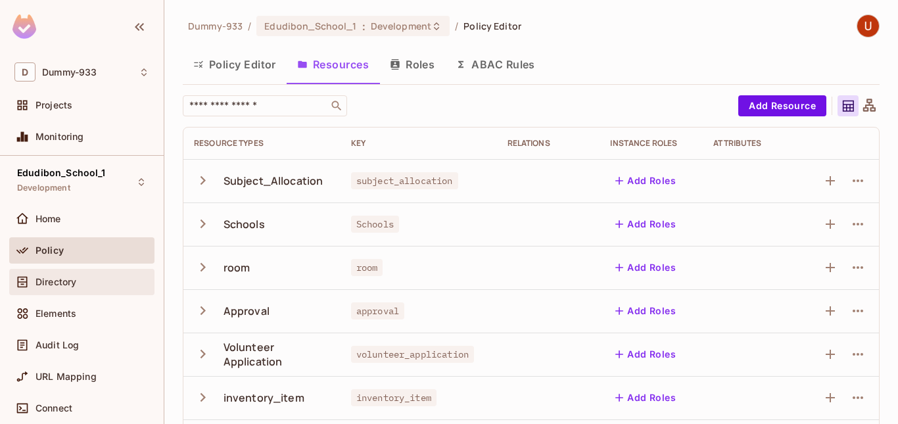
click at [60, 286] on span "Directory" at bounding box center [55, 282] width 41 height 11
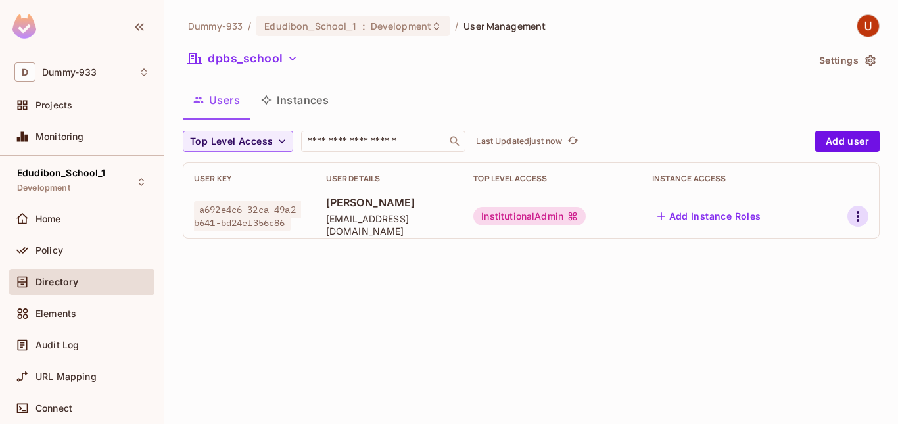
click at [861, 208] on icon "button" at bounding box center [858, 216] width 16 height 16
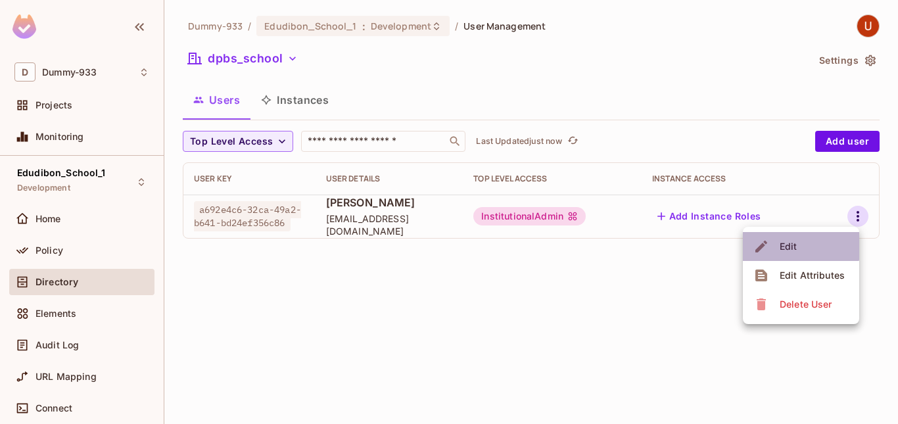
click at [770, 238] on div "Edit" at bounding box center [777, 246] width 48 height 21
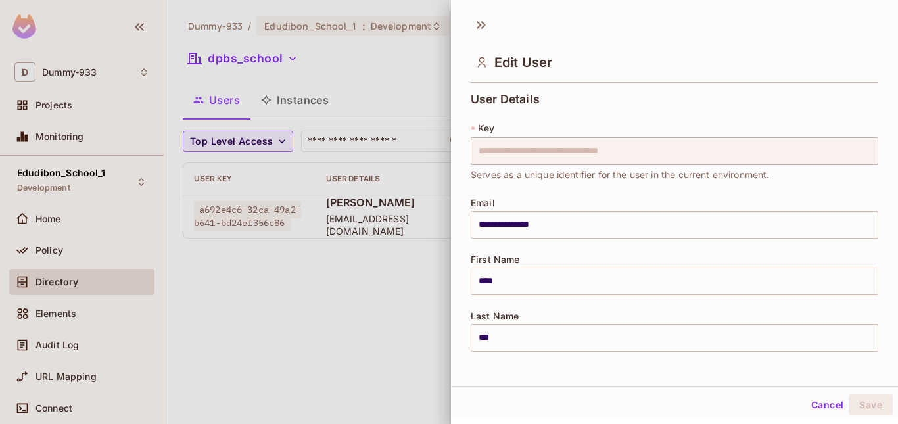
scroll to position [286, 0]
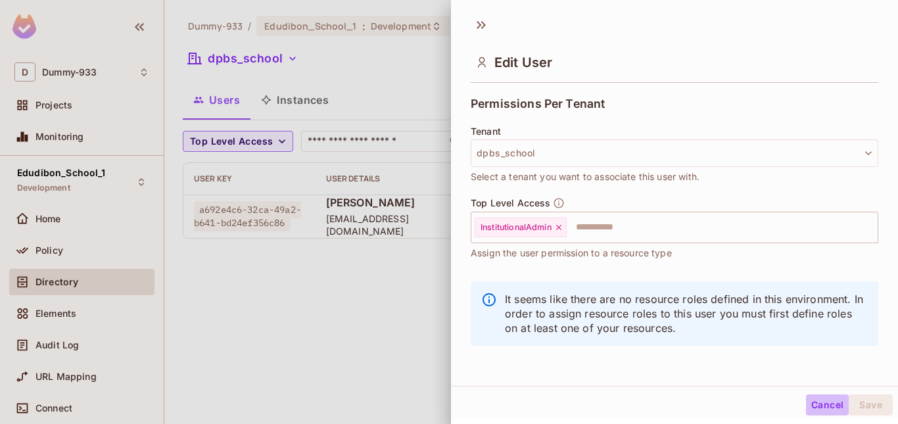
click at [810, 405] on button "Cancel" at bounding box center [827, 404] width 43 height 21
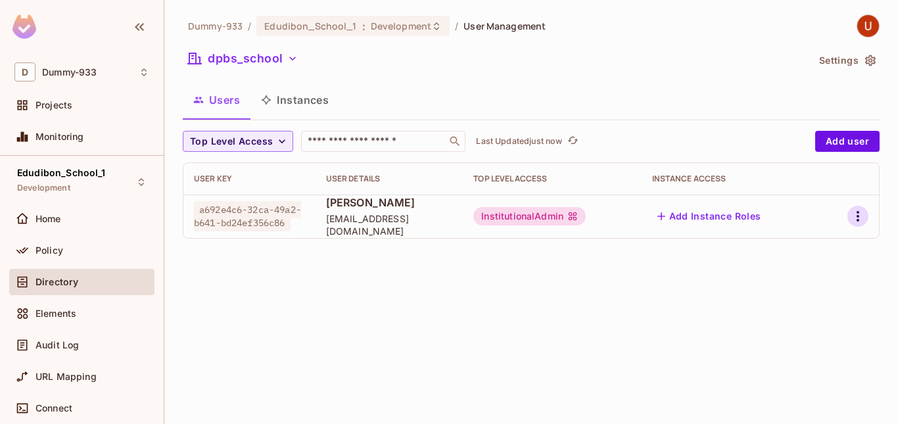
click at [856, 214] on icon "button" at bounding box center [858, 216] width 16 height 16
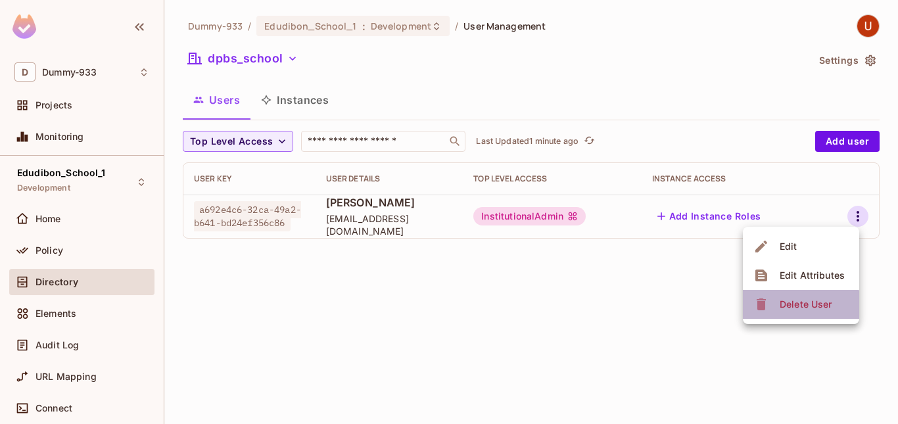
click at [781, 309] on div "Delete User" at bounding box center [805, 304] width 52 height 13
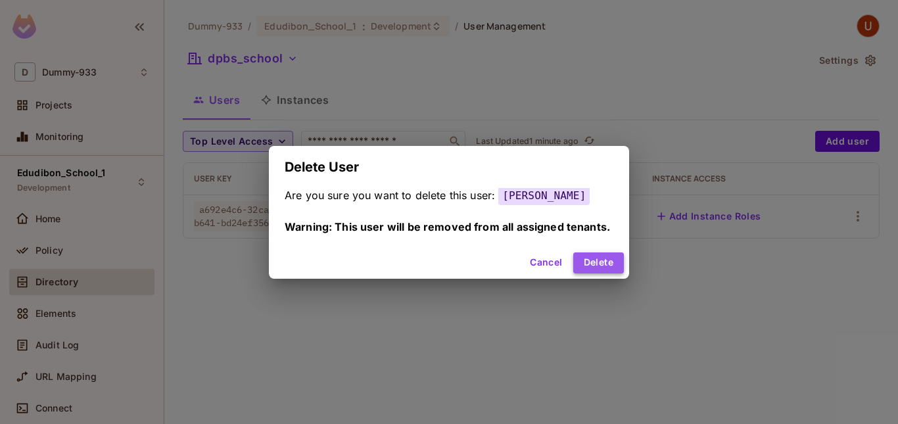
click at [595, 260] on button "Delete" at bounding box center [598, 262] width 51 height 21
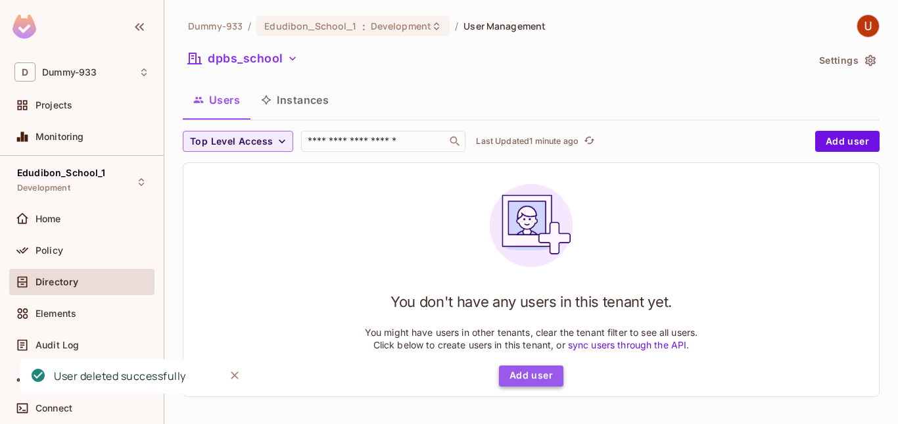
click at [522, 373] on button "Add user" at bounding box center [531, 375] width 64 height 21
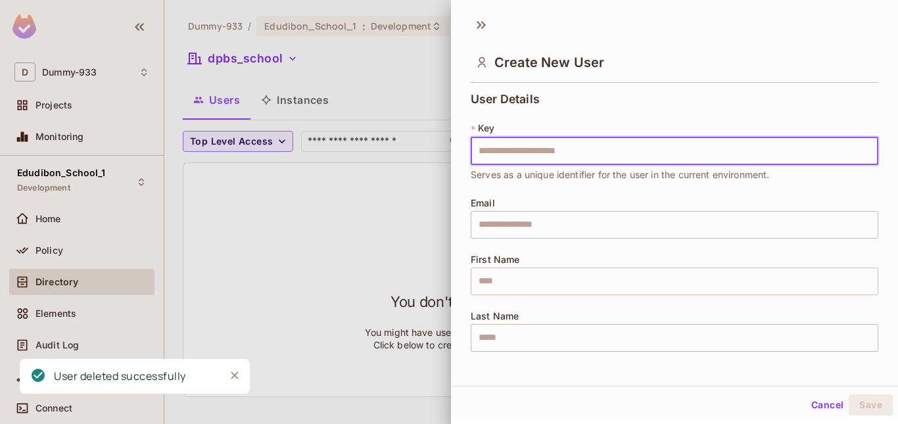
type input "**********"
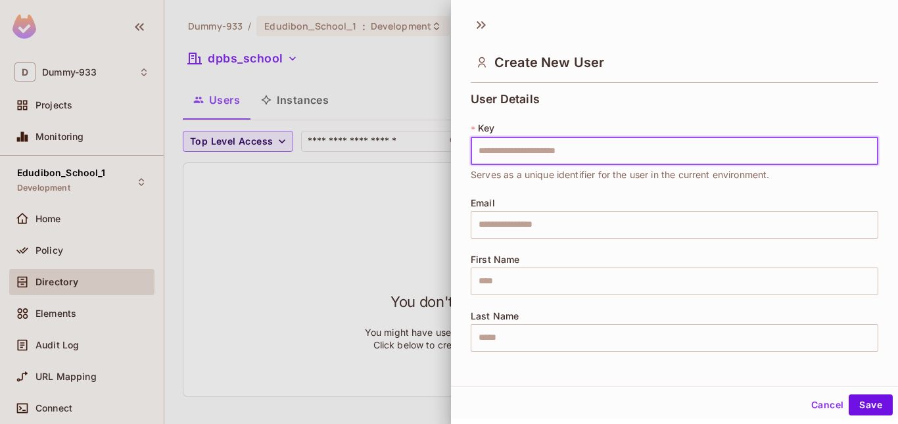
scroll to position [0, 0]
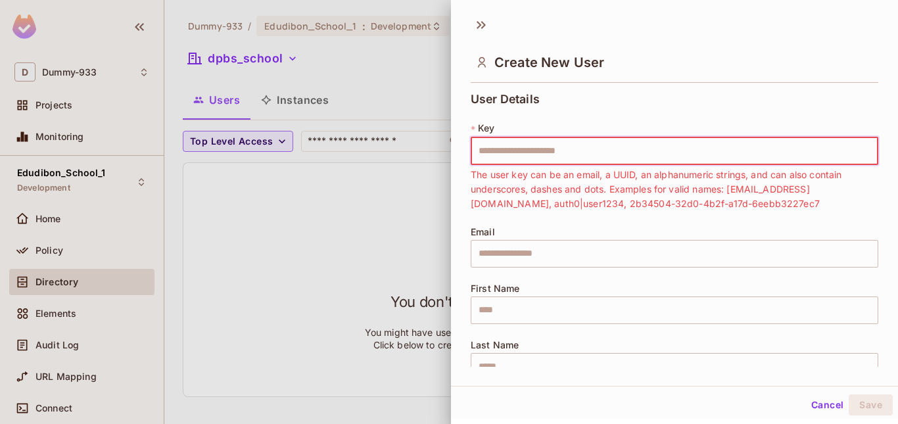
paste input "**********"
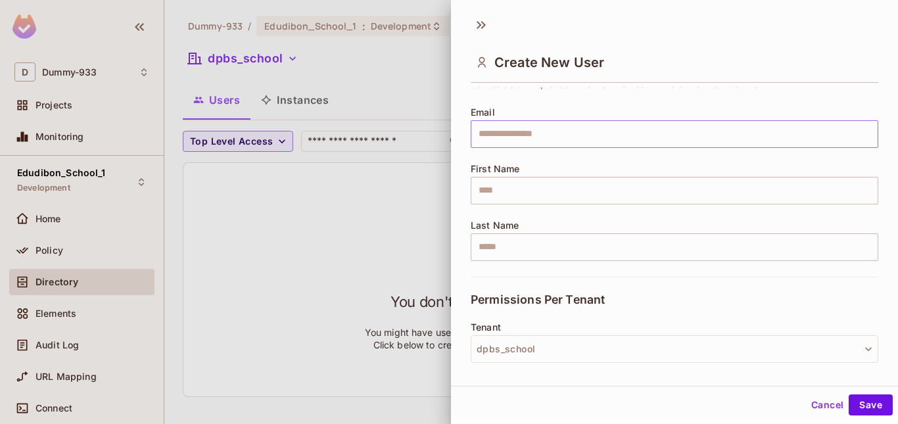
scroll to position [92, 0]
type input "**********"
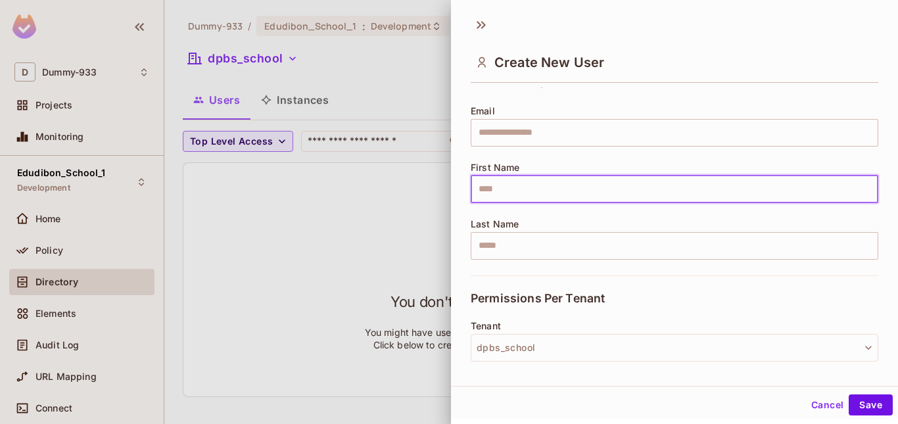
click at [509, 197] on input "text" at bounding box center [673, 189] width 407 height 28
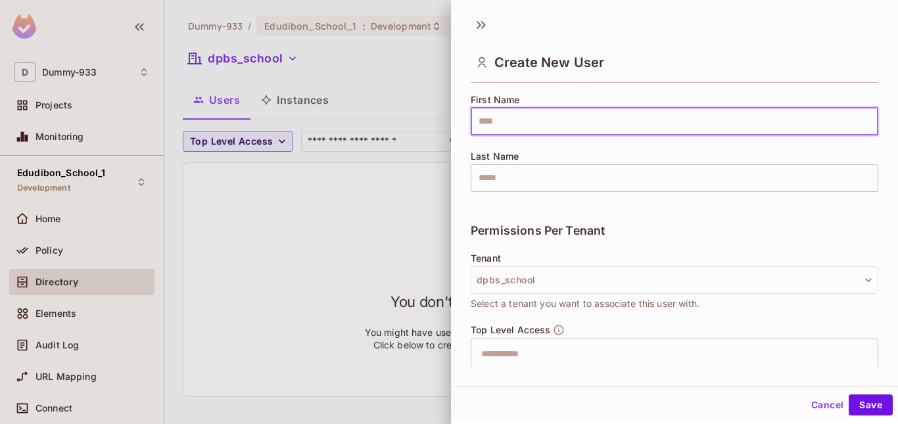
scroll to position [161, 0]
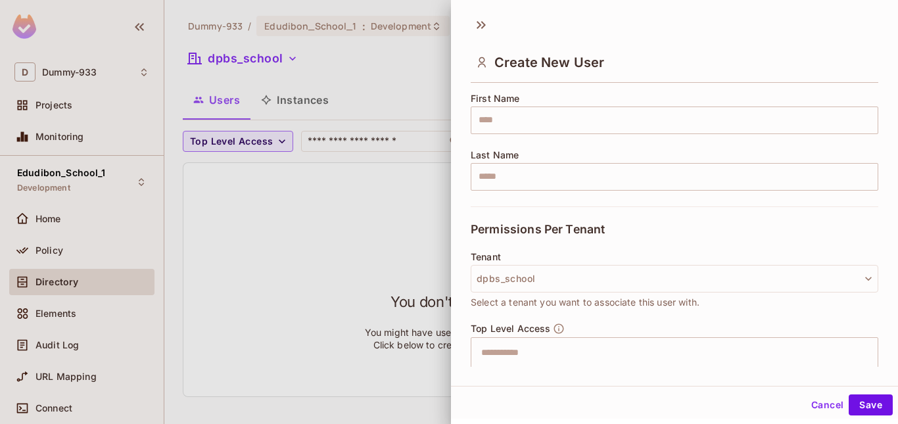
click at [499, 197] on div "**********" at bounding box center [673, 69] width 407 height 275
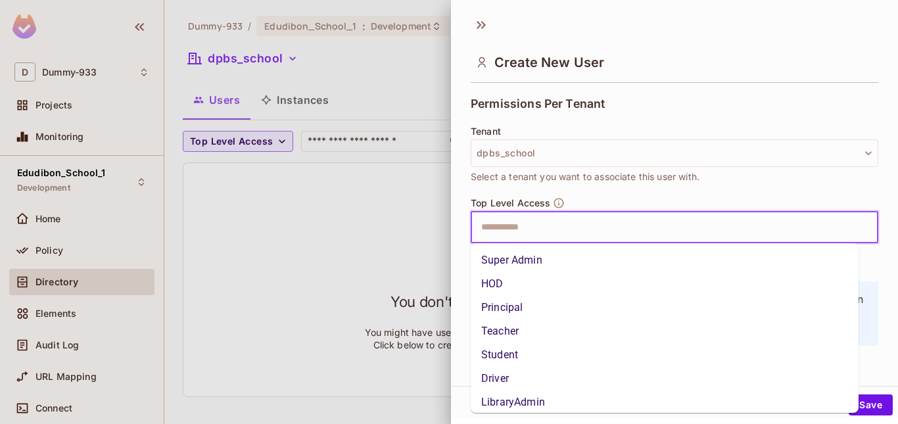
click at [520, 235] on input "text" at bounding box center [662, 227] width 379 height 26
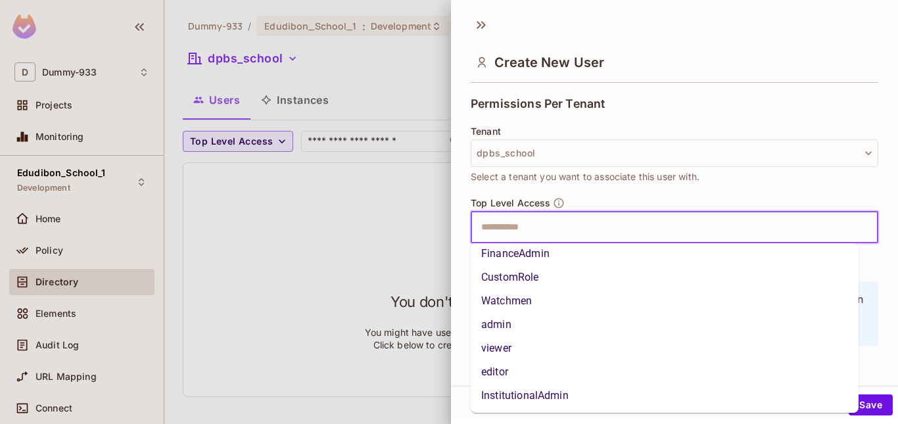
click at [536, 396] on li "InstitutionalAdmin" at bounding box center [664, 396] width 388 height 24
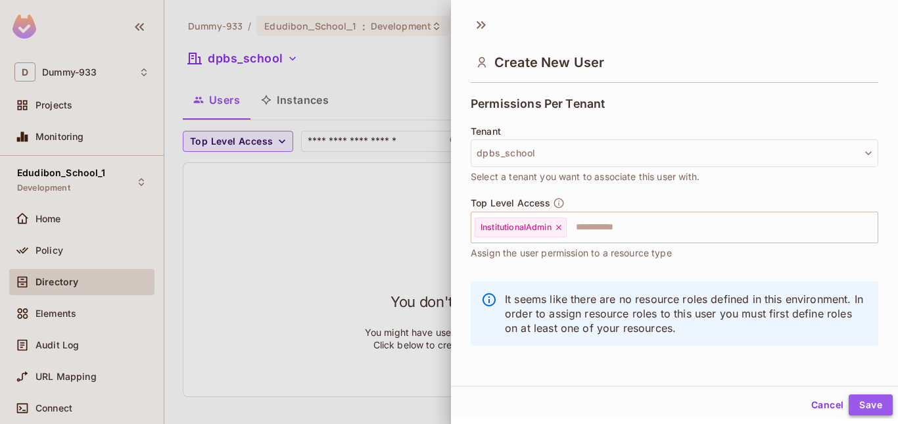
click at [862, 400] on button "Save" at bounding box center [870, 404] width 44 height 21
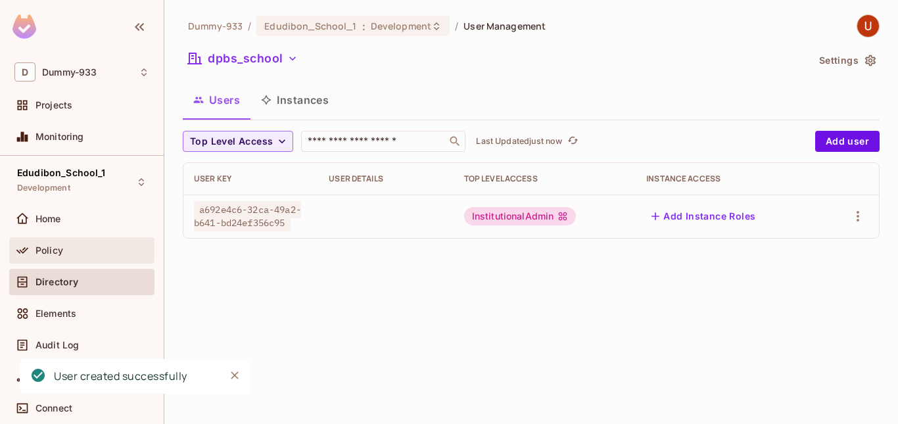
click at [76, 247] on div "Policy" at bounding box center [92, 250] width 114 height 11
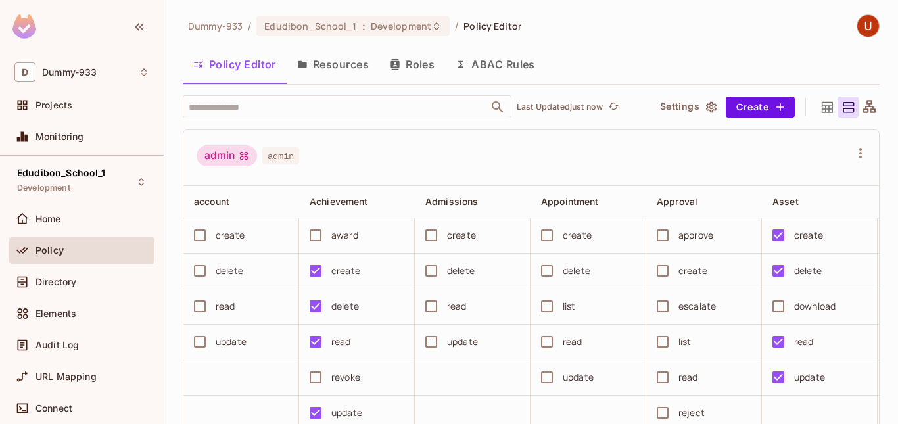
click at [344, 64] on button "Resources" at bounding box center [332, 64] width 93 height 33
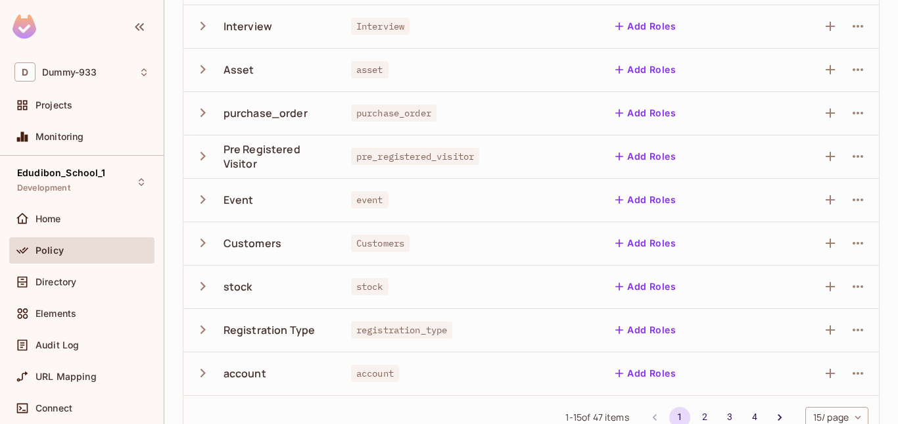
scroll to position [440, 0]
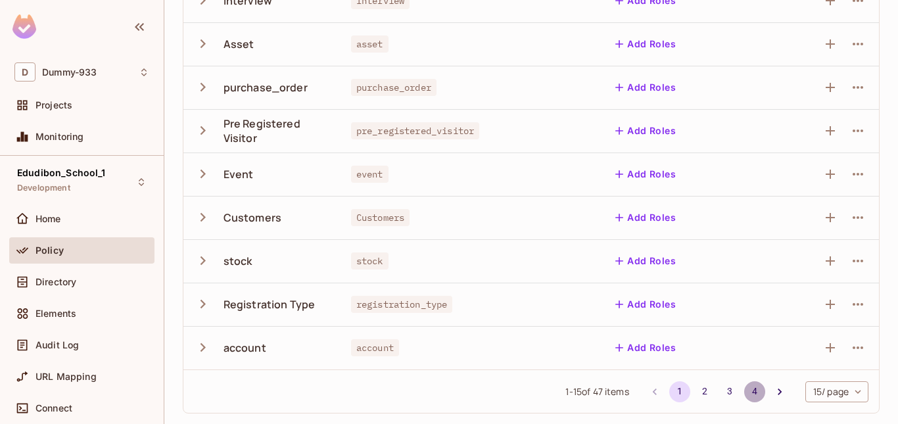
click at [744, 392] on button "4" at bounding box center [754, 391] width 21 height 21
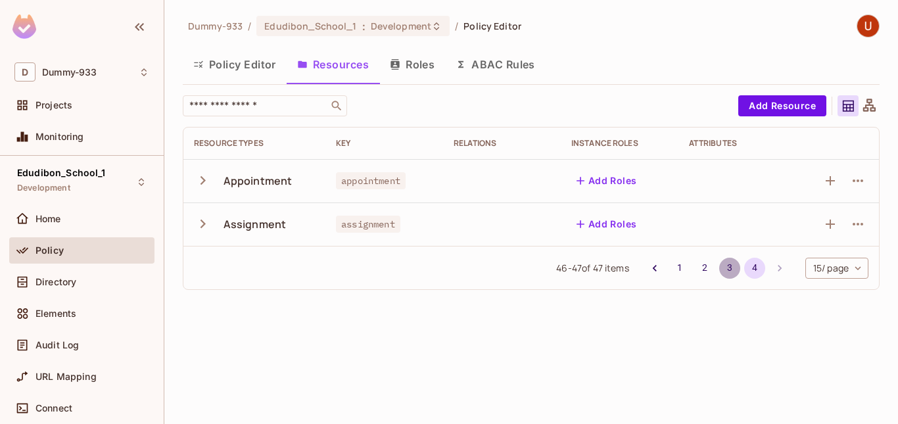
click at [720, 273] on button "3" at bounding box center [729, 268] width 21 height 21
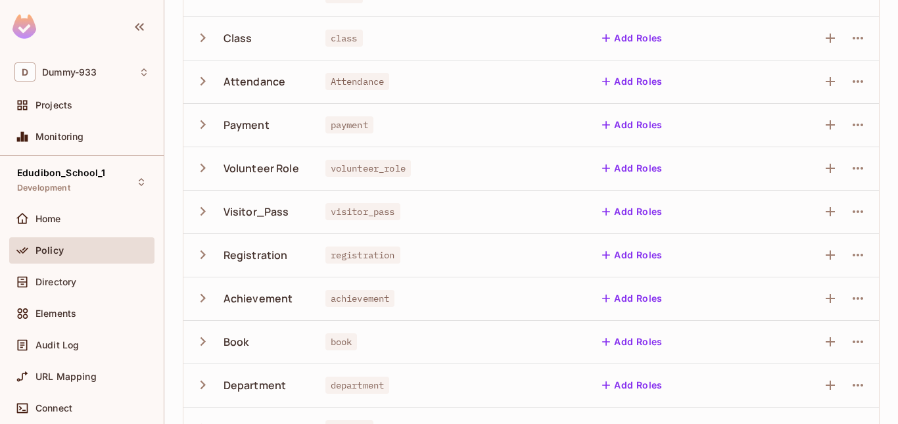
scroll to position [440, 0]
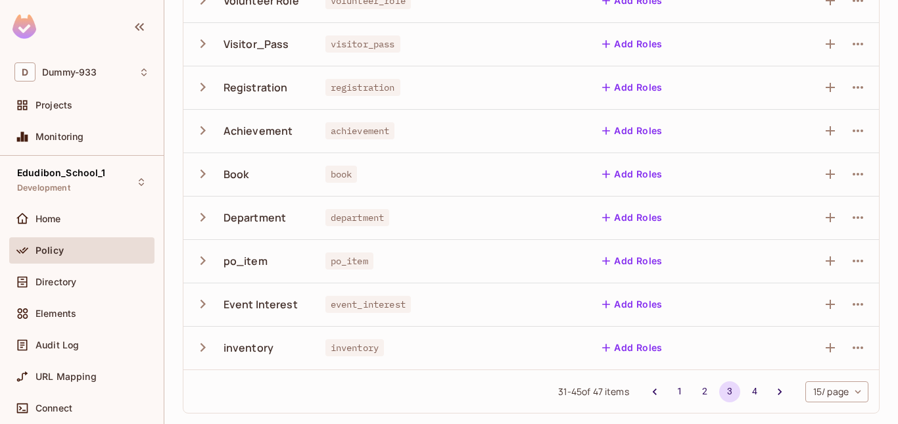
click at [690, 402] on div "31 - 45 of 47 items 1 2 3 4 15 / page ** ​" at bounding box center [530, 390] width 695 height 43
click at [694, 390] on button "2" at bounding box center [704, 391] width 21 height 21
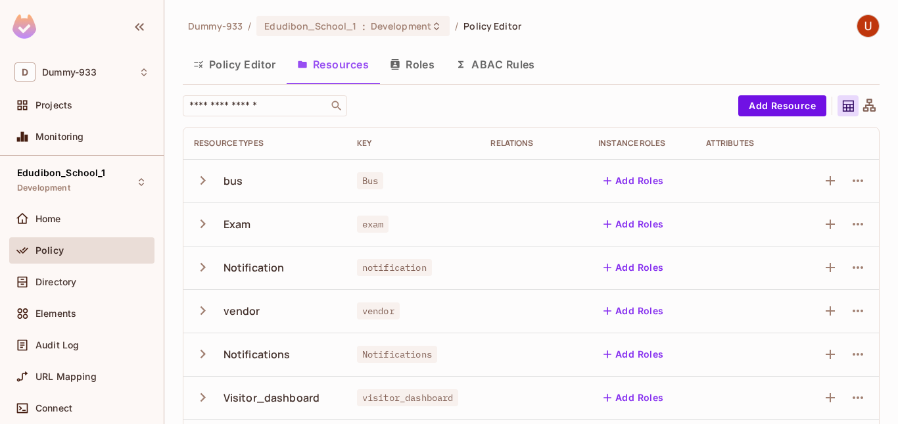
click at [212, 179] on button "button" at bounding box center [205, 180] width 23 height 28
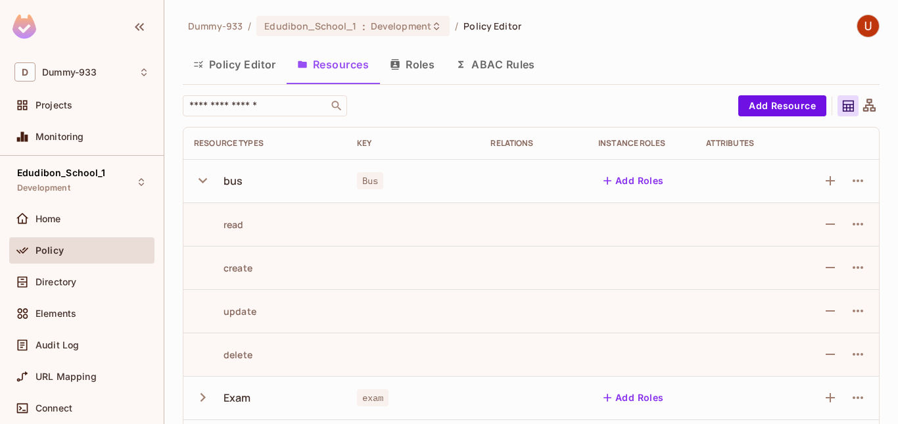
click at [212, 179] on button "button" at bounding box center [205, 180] width 23 height 28
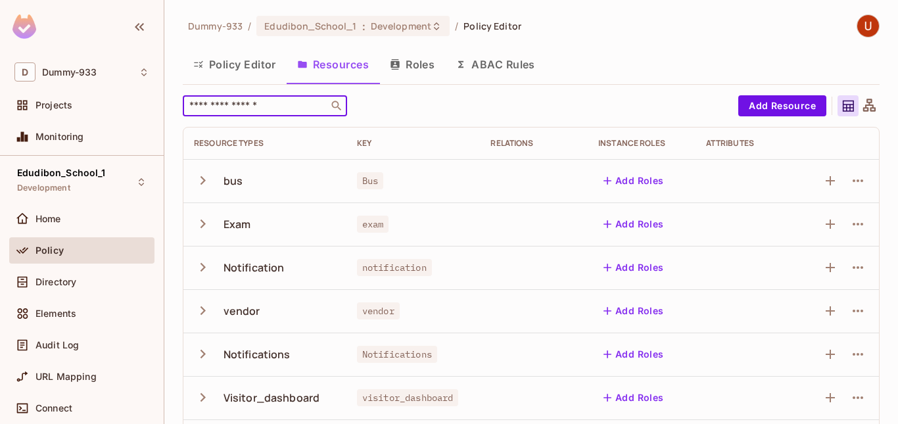
click at [231, 107] on input "text" at bounding box center [256, 105] width 138 height 13
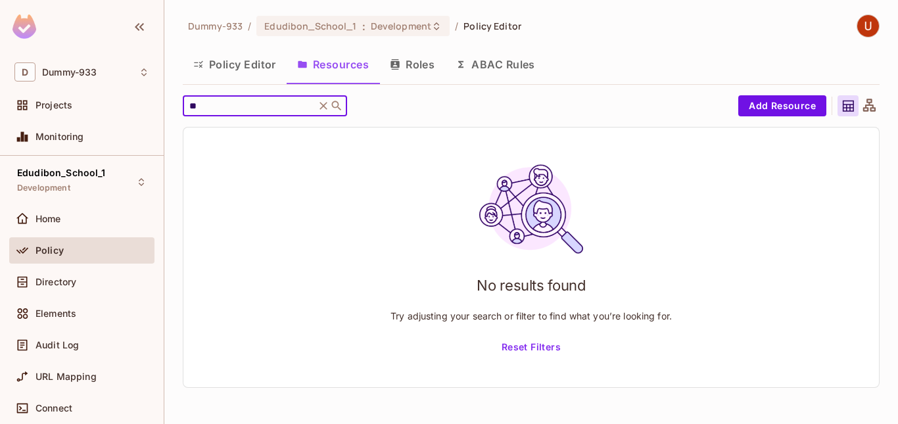
type input "*"
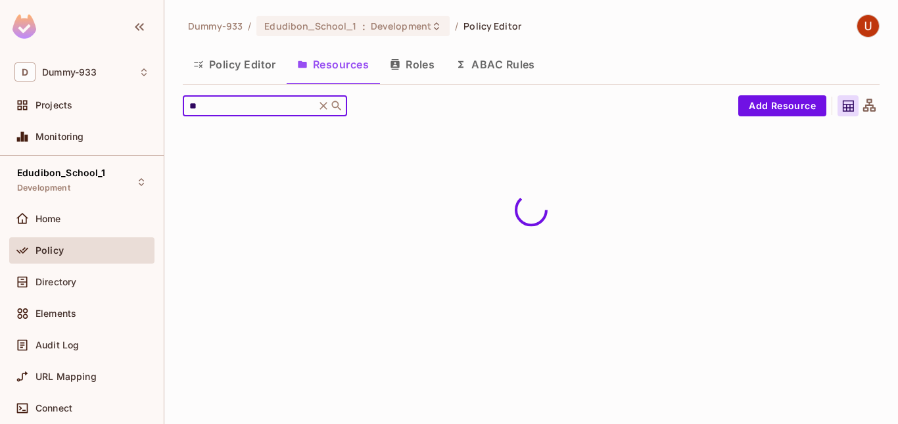
type input "***"
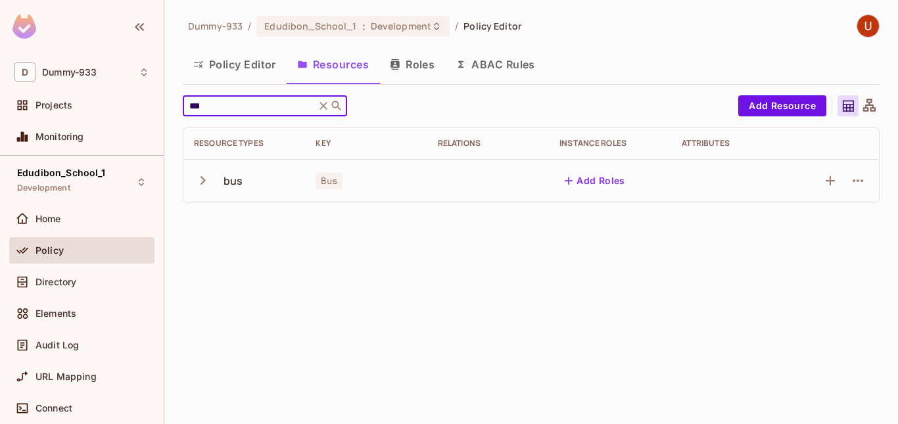
type input "***"
click at [228, 174] on div "bus" at bounding box center [232, 180] width 19 height 14
click at [212, 176] on button "button" at bounding box center [205, 180] width 23 height 28
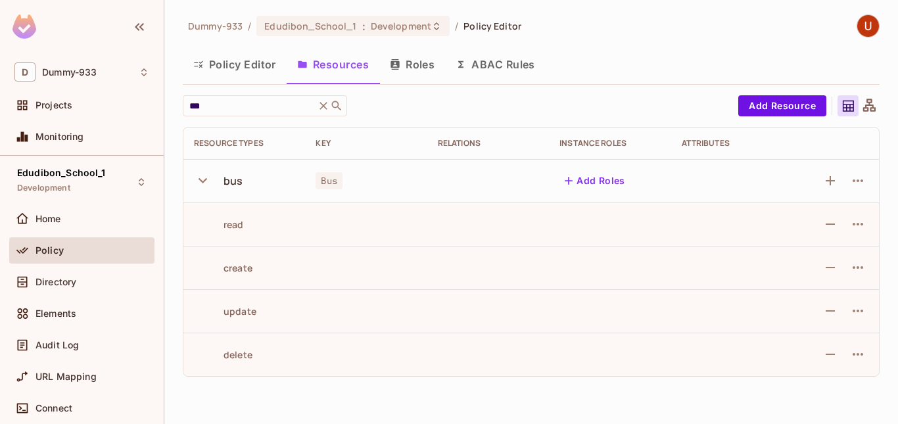
click at [212, 176] on button "button" at bounding box center [205, 180] width 23 height 28
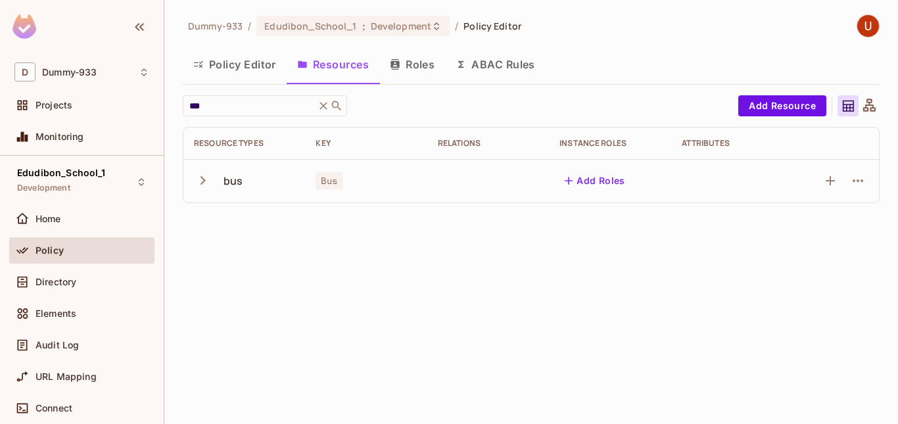
click at [212, 176] on button "button" at bounding box center [205, 180] width 23 height 28
click at [81, 272] on div "Directory" at bounding box center [81, 282] width 145 height 26
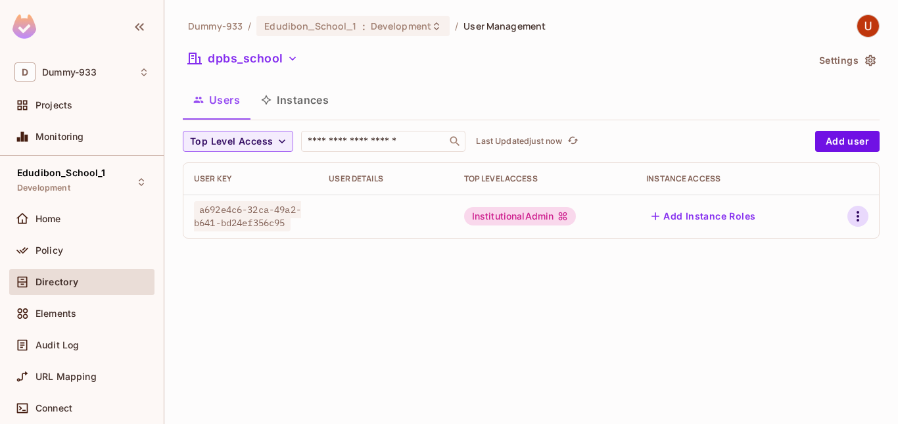
click at [859, 218] on icon "button" at bounding box center [858, 216] width 16 height 16
click at [786, 242] on div "Edit" at bounding box center [788, 246] width 18 height 13
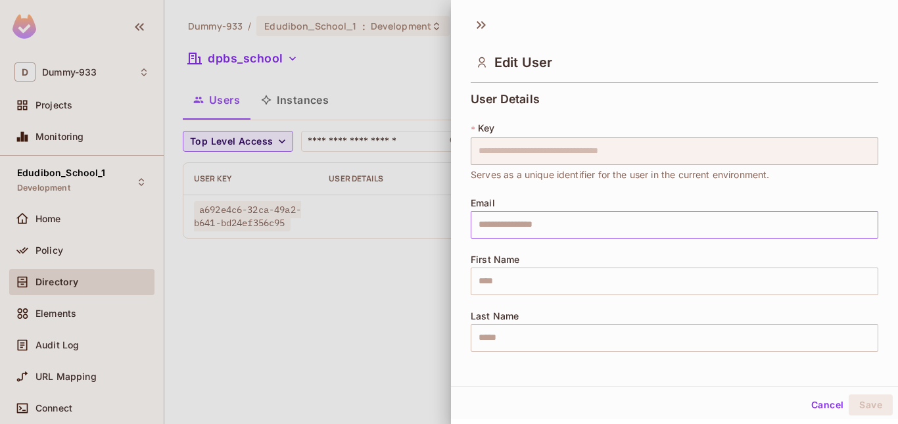
scroll to position [286, 0]
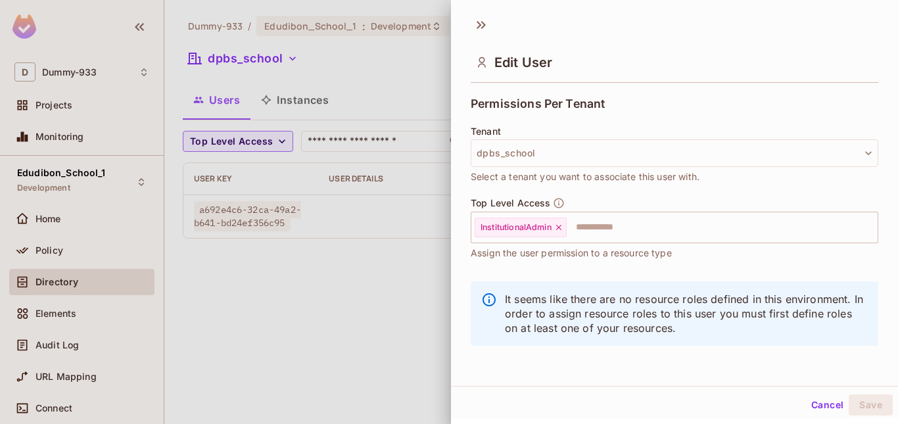
click at [492, 301] on icon at bounding box center [489, 300] width 16 height 16
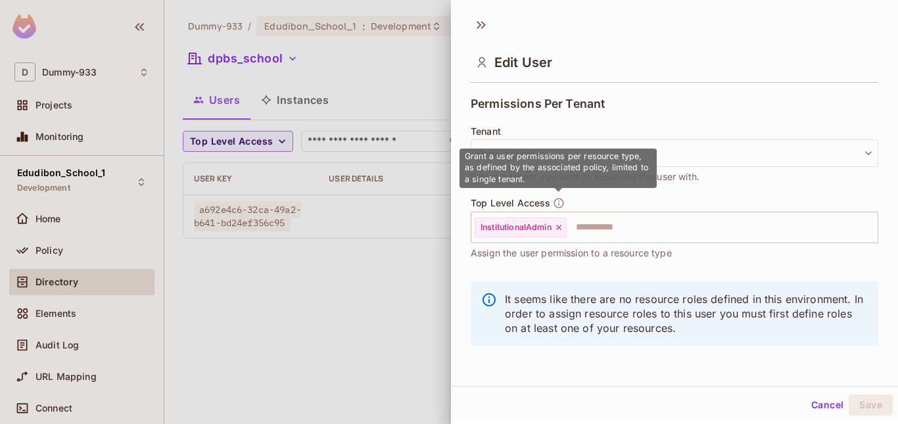
click at [559, 206] on icon "button" at bounding box center [559, 203] width 12 height 12
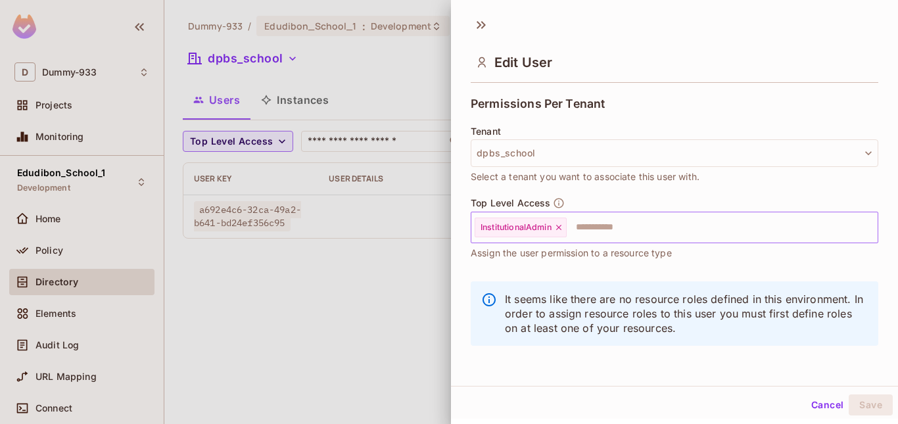
click at [559, 226] on icon at bounding box center [558, 227] width 5 height 5
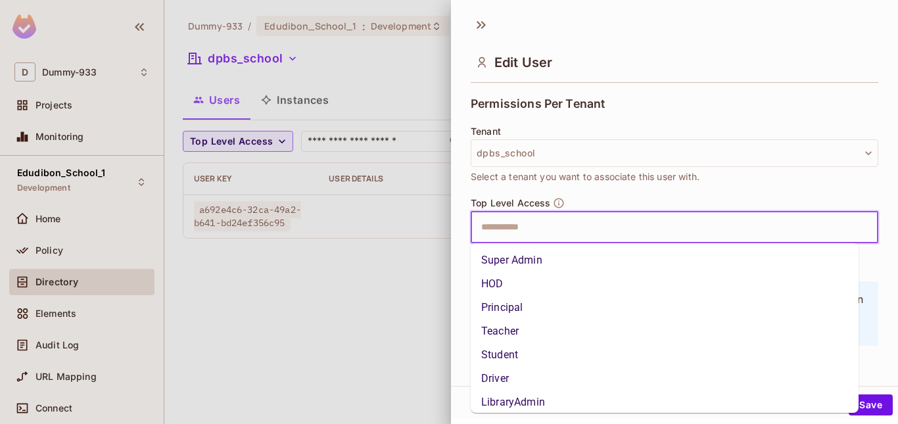
click at [539, 231] on input "text" at bounding box center [662, 227] width 379 height 26
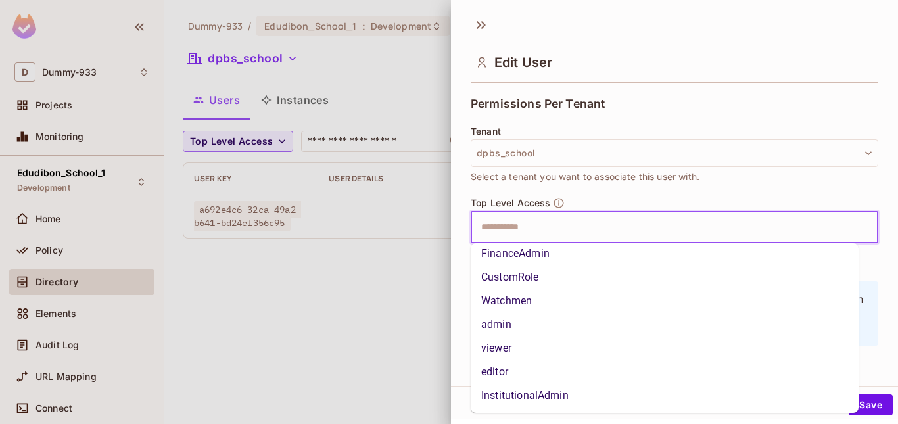
click at [564, 394] on li "InstitutionalAdmin" at bounding box center [664, 396] width 388 height 24
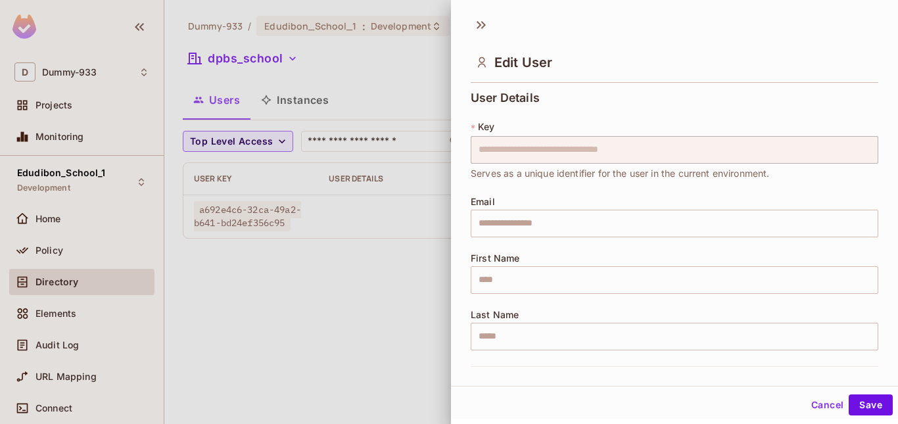
scroll to position [0, 0]
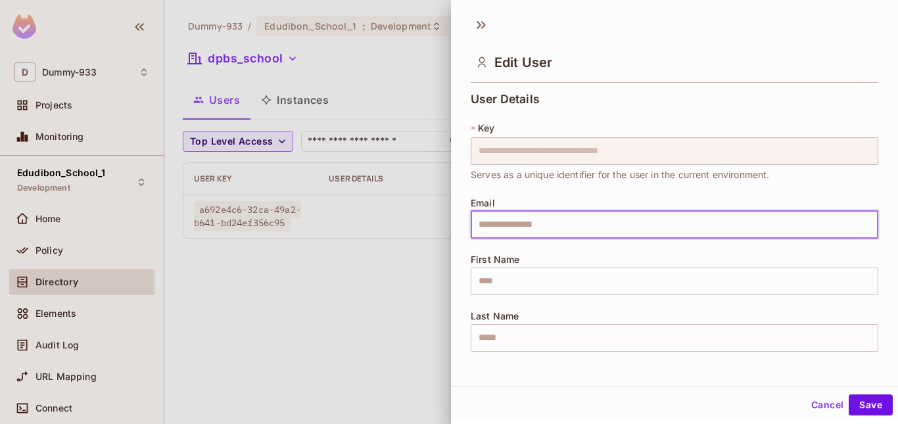
click at [585, 235] on input "text" at bounding box center [673, 225] width 407 height 28
type input "**********"
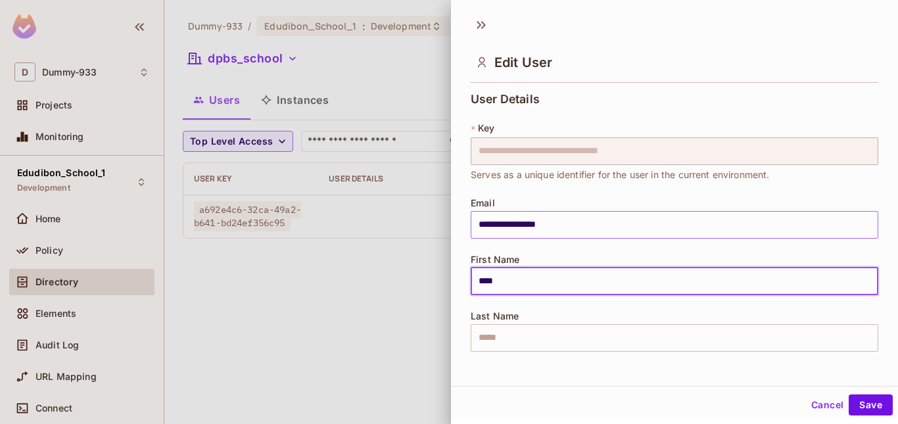
type input "****"
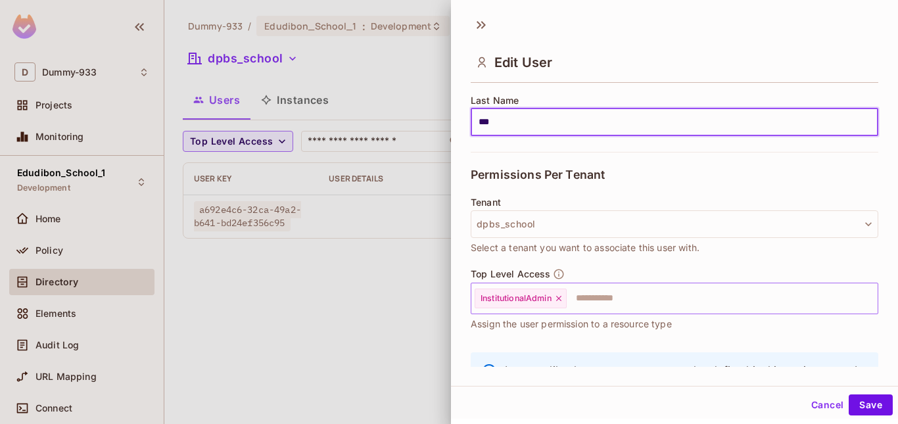
scroll to position [240, 0]
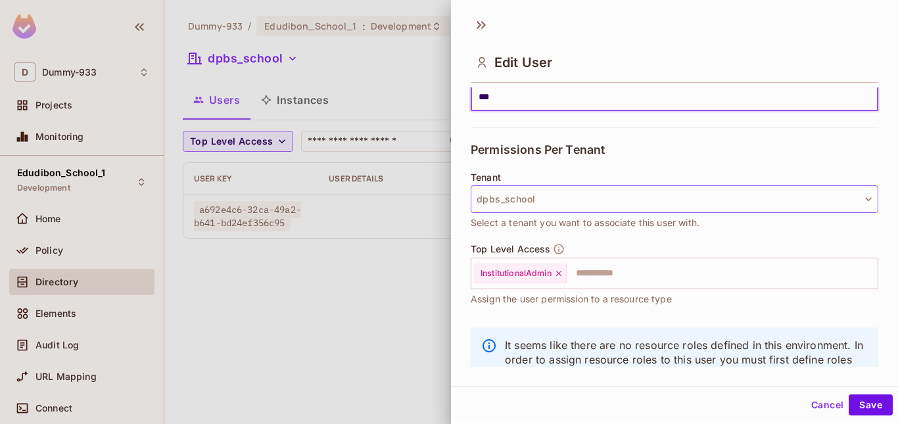
type input "***"
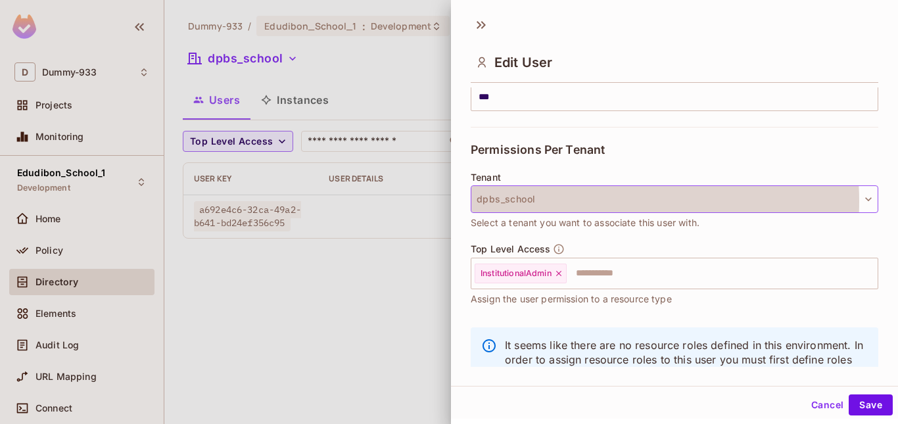
click at [597, 201] on button "dpbs_school" at bounding box center [673, 199] width 407 height 28
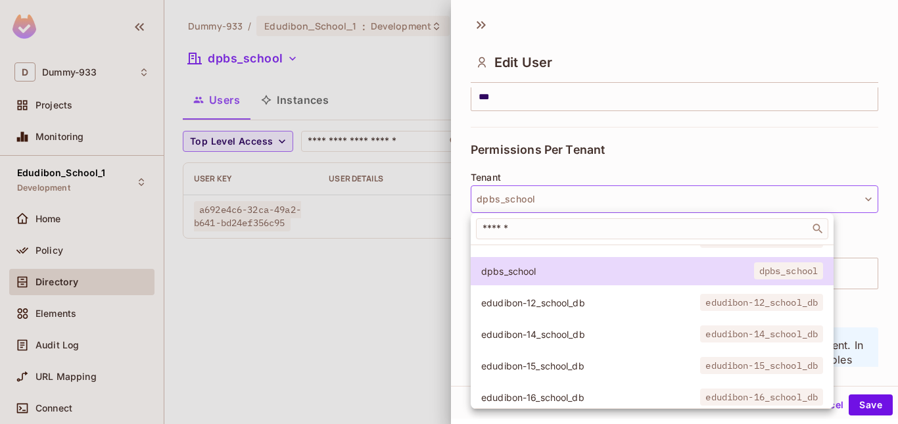
scroll to position [521, 0]
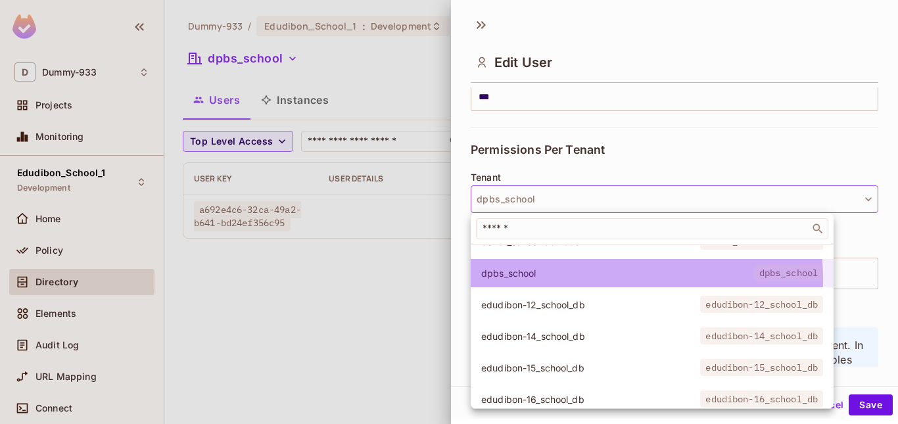
click at [608, 278] on span "dpbs_school" at bounding box center [617, 273] width 273 height 12
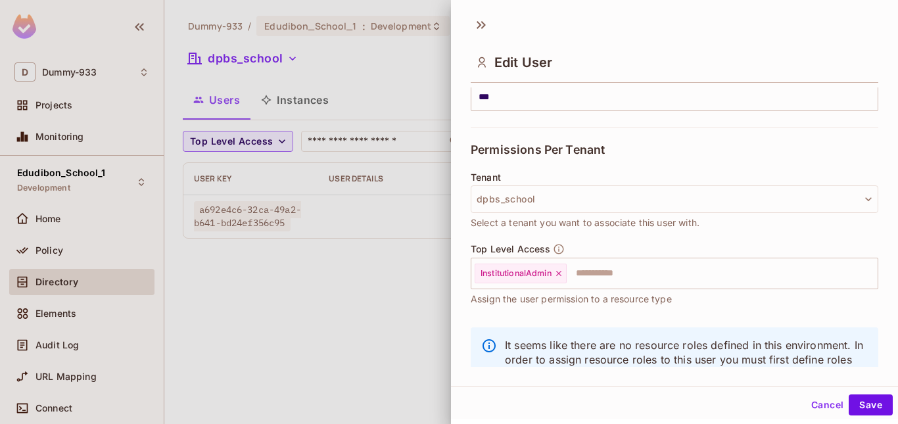
scroll to position [286, 0]
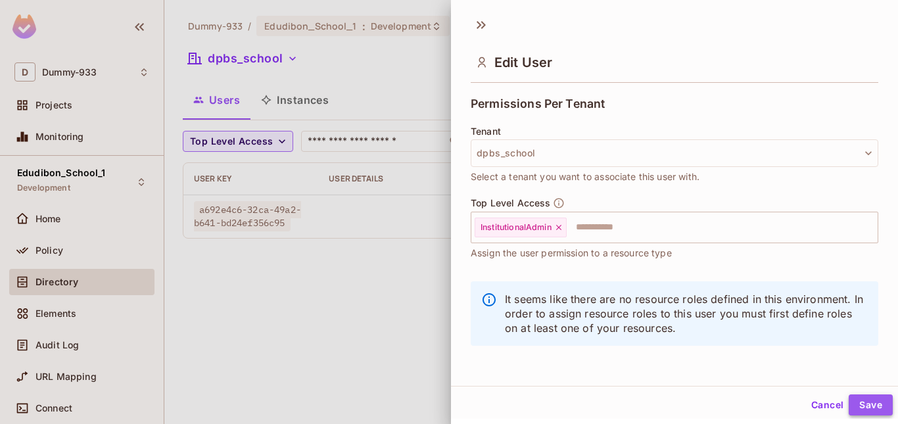
click at [850, 398] on button "Save" at bounding box center [870, 404] width 44 height 21
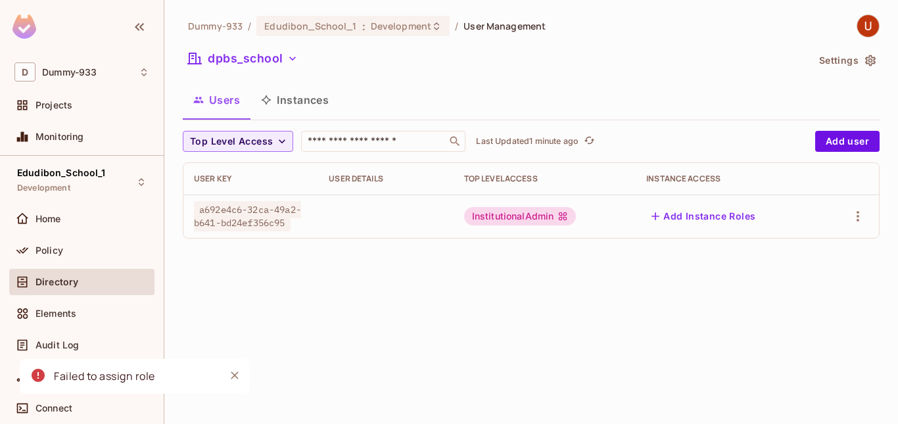
click at [600, 302] on div "Dummy-933 / Edudibon_School_1 : Development / User Management dpbs_school Setti…" at bounding box center [530, 212] width 733 height 424
click at [847, 216] on button "button" at bounding box center [857, 216] width 21 height 21
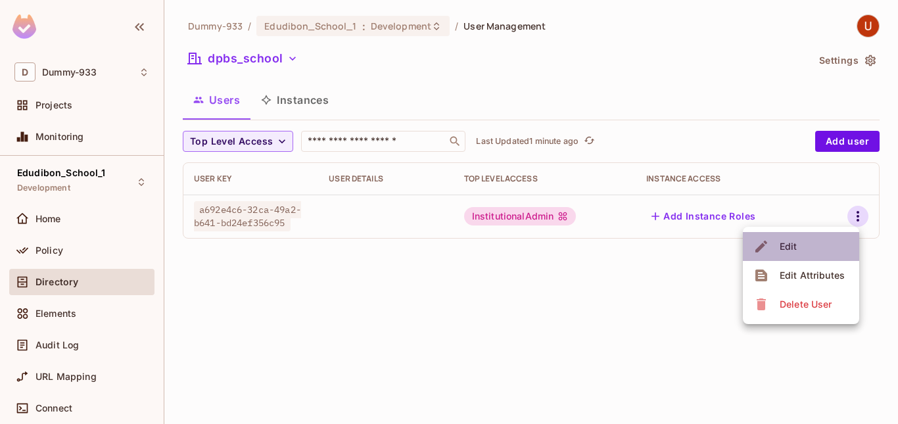
click at [813, 247] on li "Edit" at bounding box center [801, 246] width 116 height 29
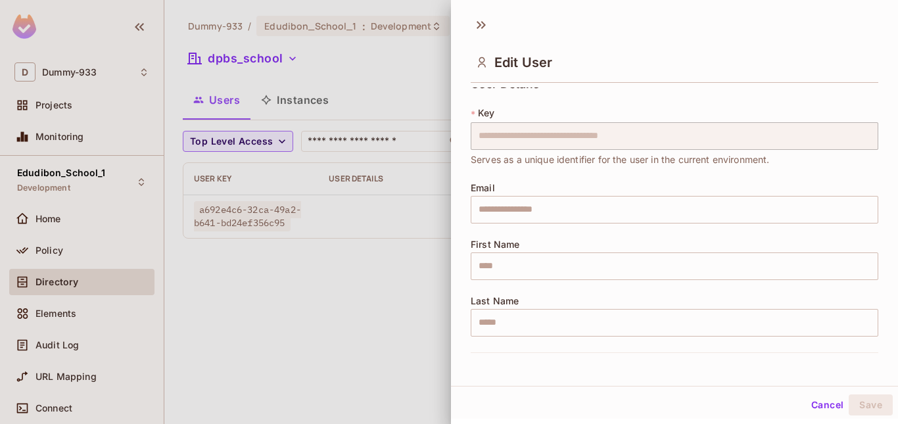
scroll to position [8, 0]
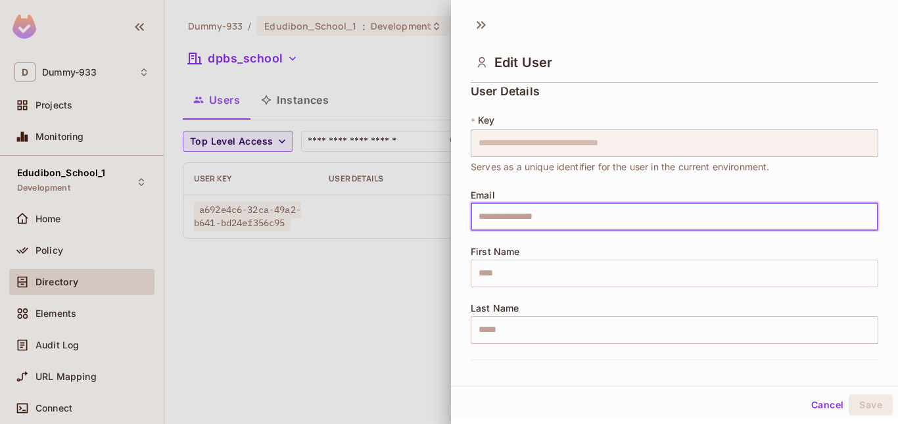
click at [524, 210] on input "text" at bounding box center [673, 217] width 407 height 28
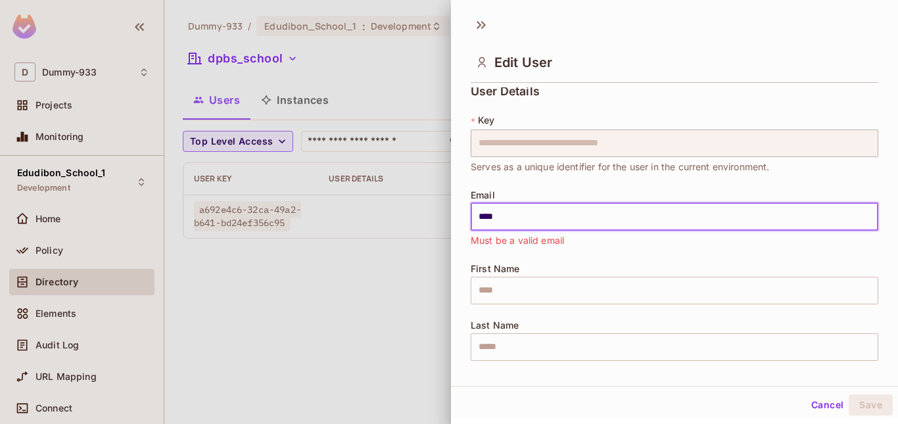
click at [524, 210] on input "****" at bounding box center [673, 217] width 407 height 28
type input "**********"
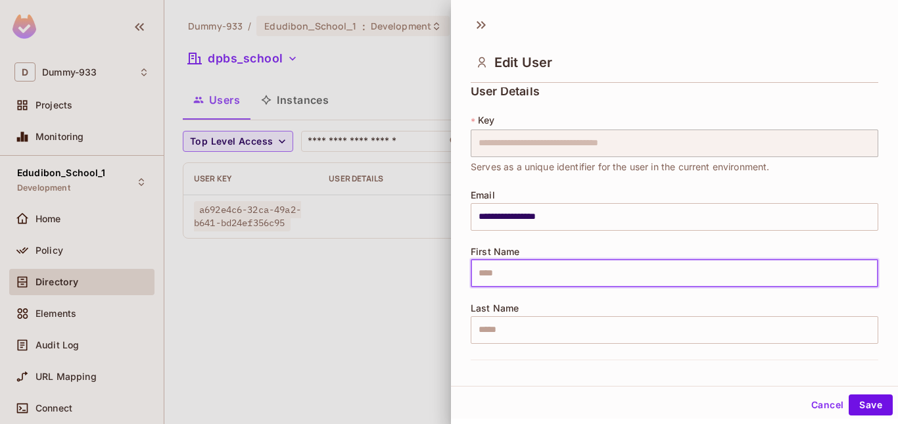
click at [536, 273] on input "text" at bounding box center [673, 274] width 407 height 28
type input "****"
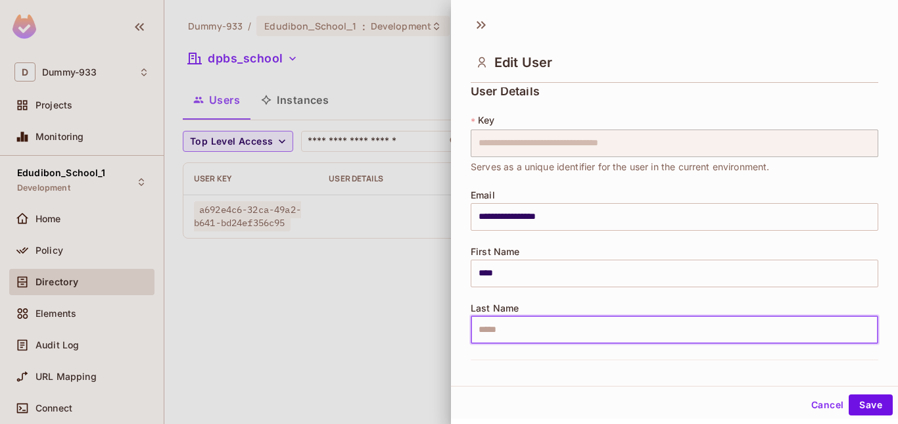
click at [521, 327] on input "text" at bounding box center [673, 330] width 407 height 28
type input "***"
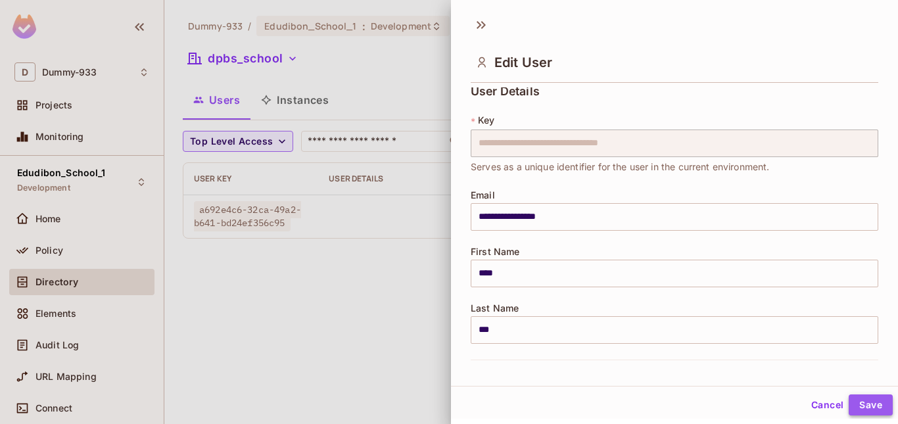
click at [848, 402] on button "Save" at bounding box center [870, 404] width 44 height 21
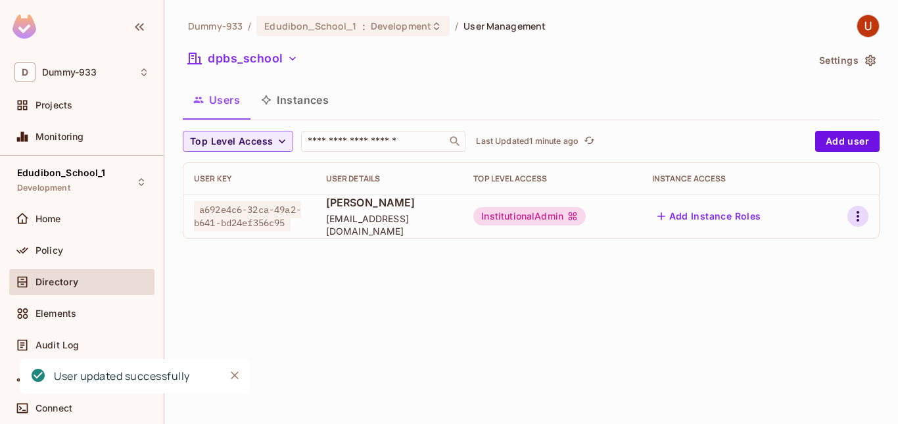
click at [856, 210] on icon "button" at bounding box center [858, 216] width 16 height 16
click at [816, 248] on li "Edit" at bounding box center [801, 246] width 116 height 29
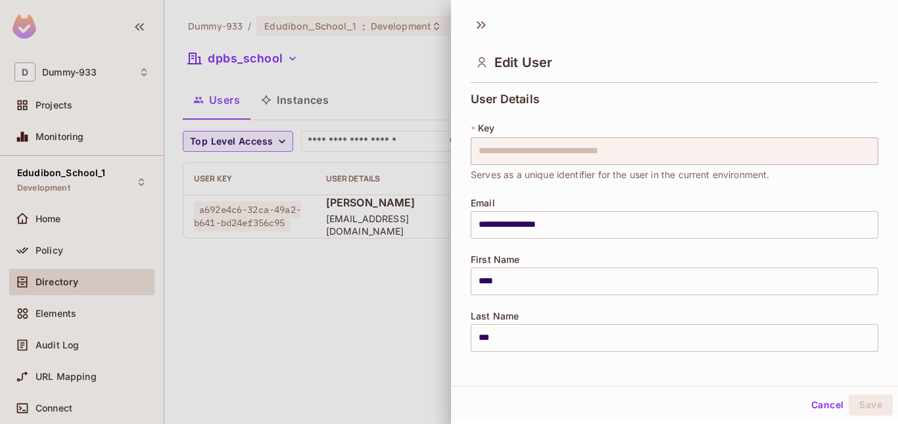
scroll to position [286, 0]
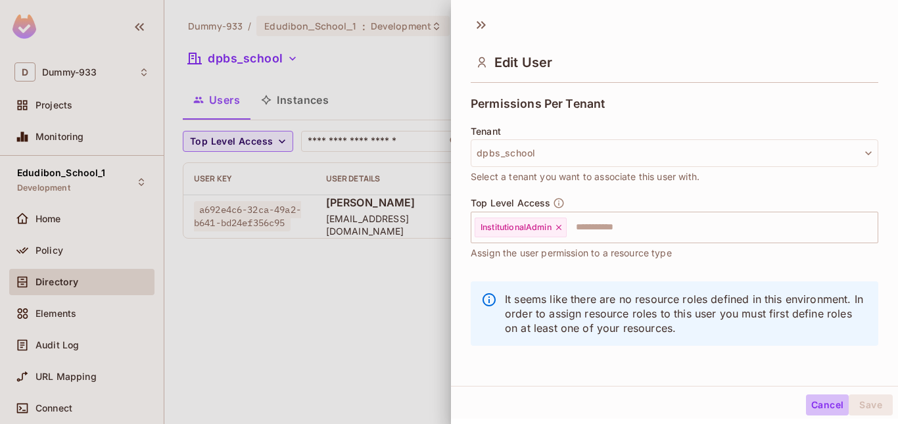
click at [806, 398] on button "Cancel" at bounding box center [827, 404] width 43 height 21
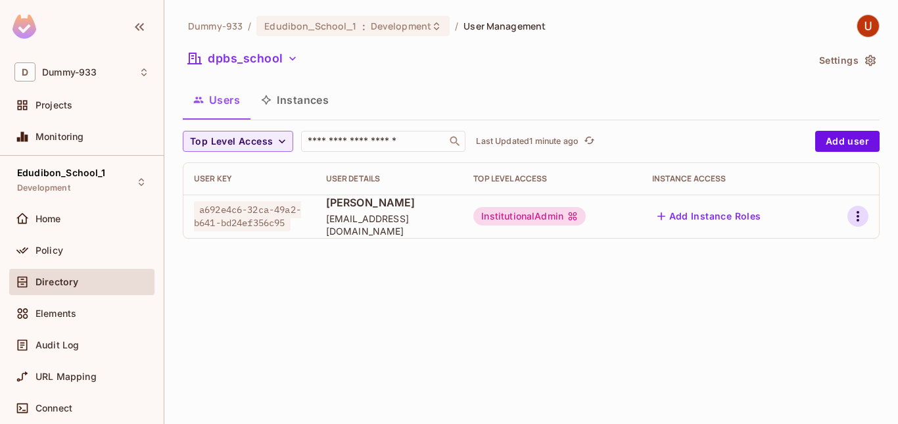
click at [859, 212] on icon "button" at bounding box center [858, 216] width 16 height 16
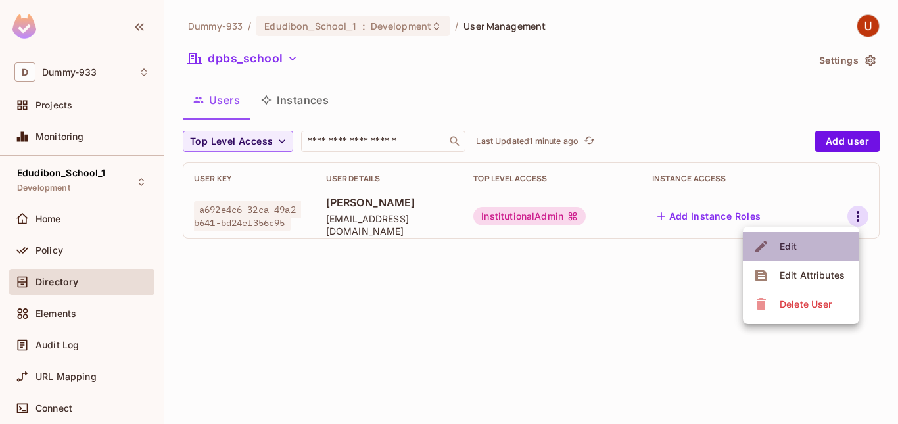
click at [796, 239] on span "Edit" at bounding box center [788, 246] width 26 height 21
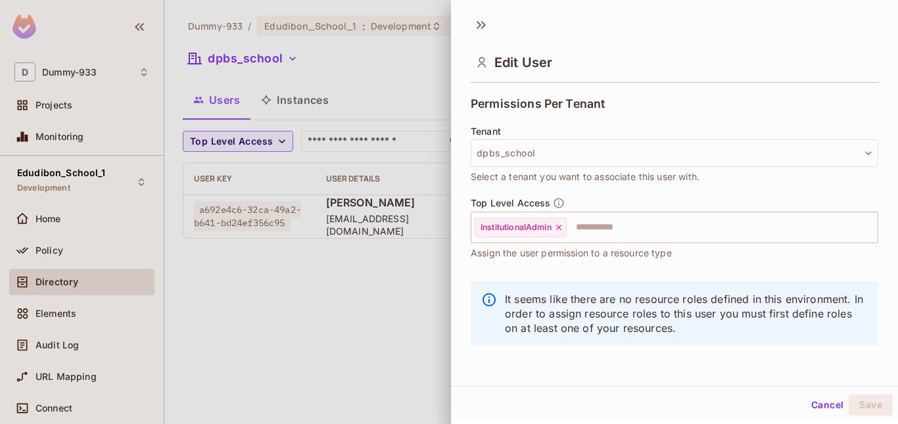
click at [392, 96] on div at bounding box center [449, 212] width 898 height 424
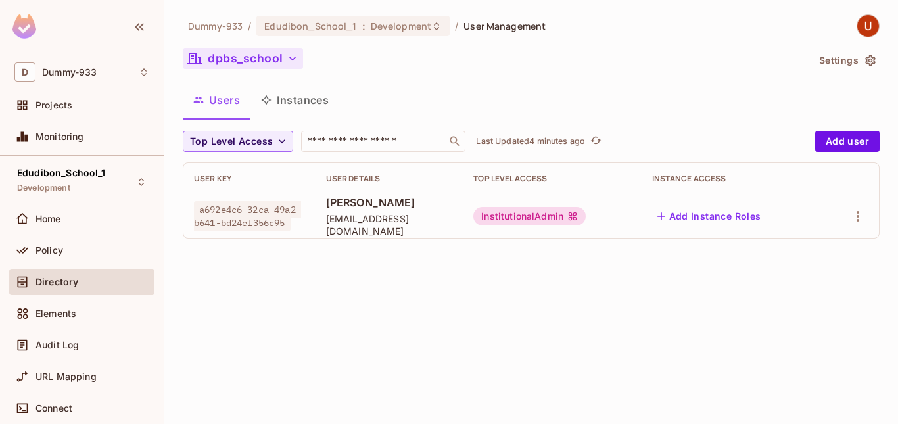
click at [286, 57] on icon "button" at bounding box center [292, 58] width 13 height 13
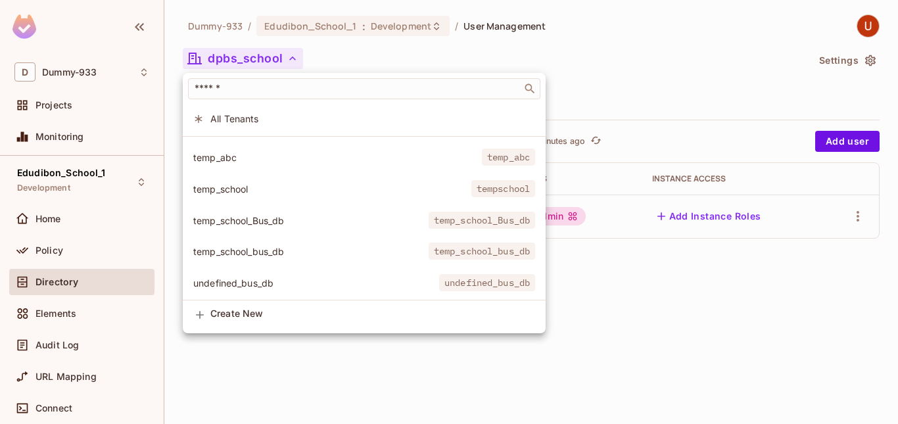
scroll to position [2038, 0]
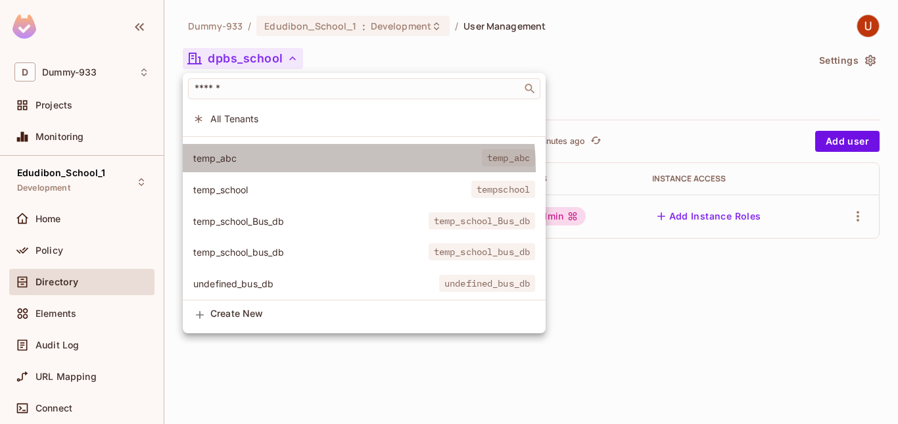
click at [286, 169] on li "temp_abc temp_abc" at bounding box center [364, 158] width 363 height 28
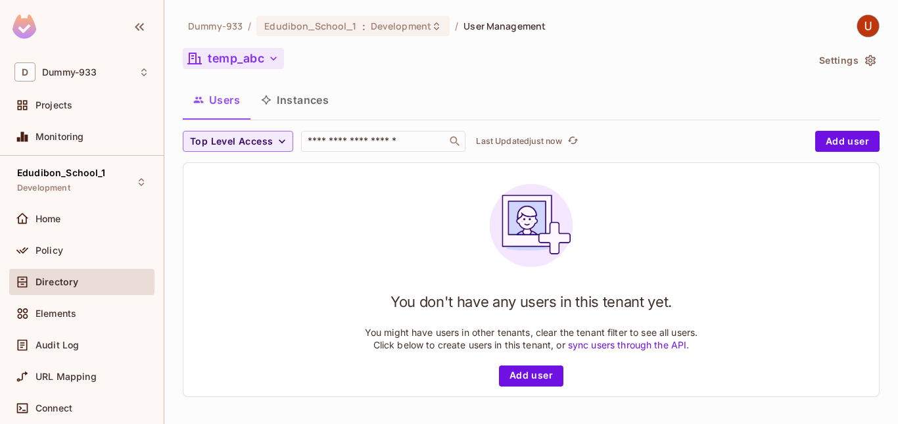
click at [267, 61] on icon "button" at bounding box center [273, 58] width 13 height 13
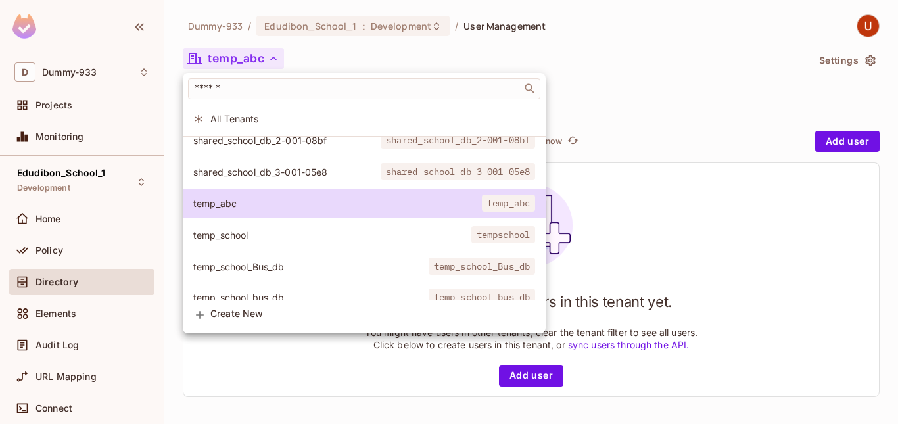
scroll to position [1977, 0]
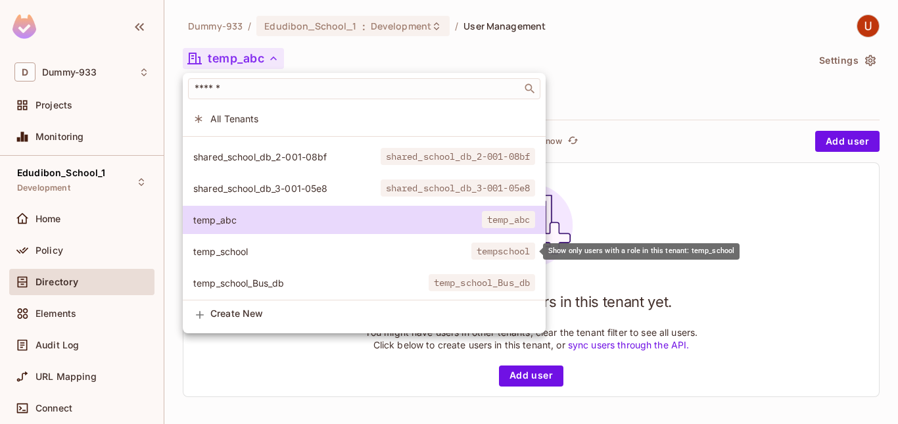
click at [296, 244] on li "temp_school tempschool" at bounding box center [364, 251] width 363 height 28
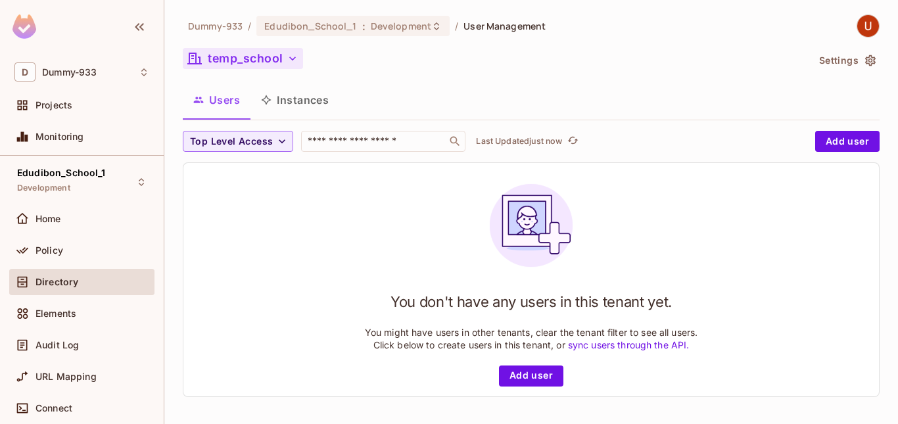
click at [278, 57] on button "temp_school" at bounding box center [243, 58] width 120 height 21
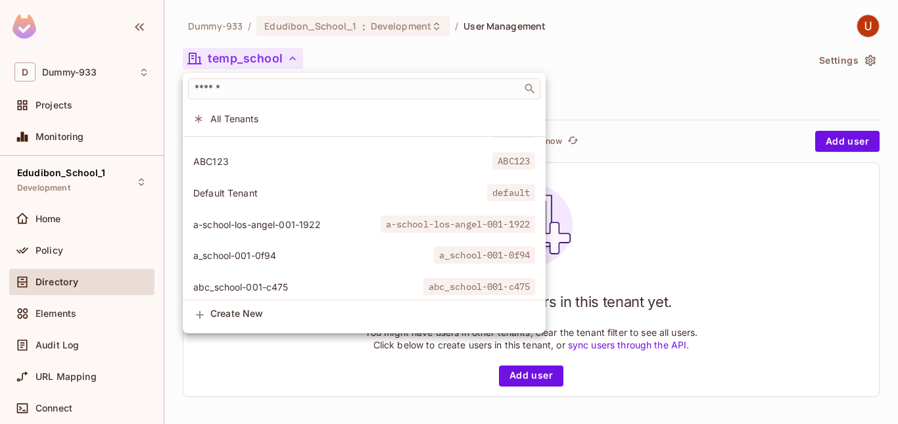
scroll to position [24, 0]
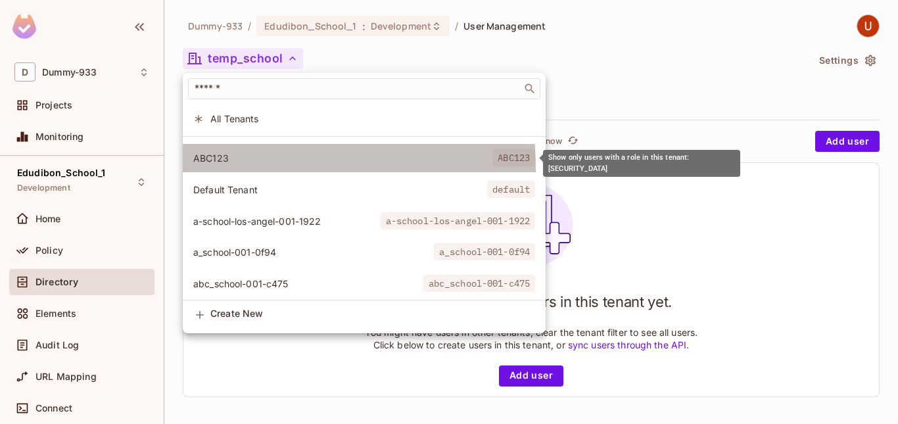
click at [249, 168] on li "ABC123 ABC123" at bounding box center [364, 158] width 363 height 28
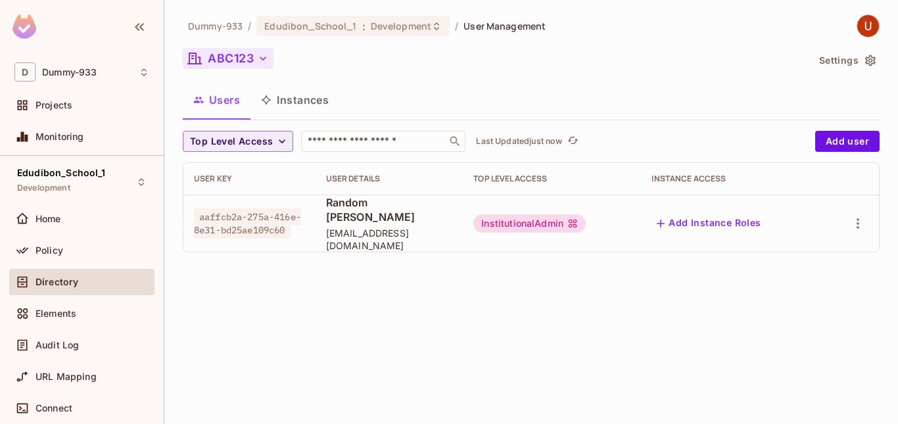
click at [261, 65] on button "ABC123" at bounding box center [228, 58] width 91 height 21
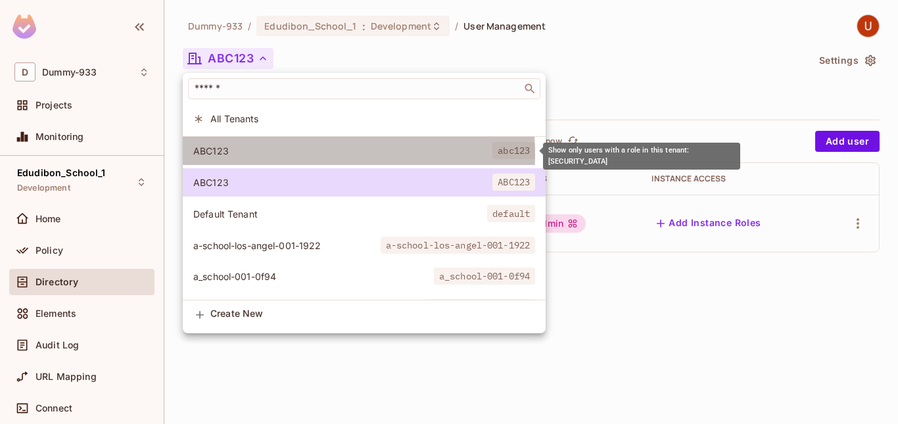
click at [298, 154] on span "ABC123" at bounding box center [342, 151] width 299 height 12
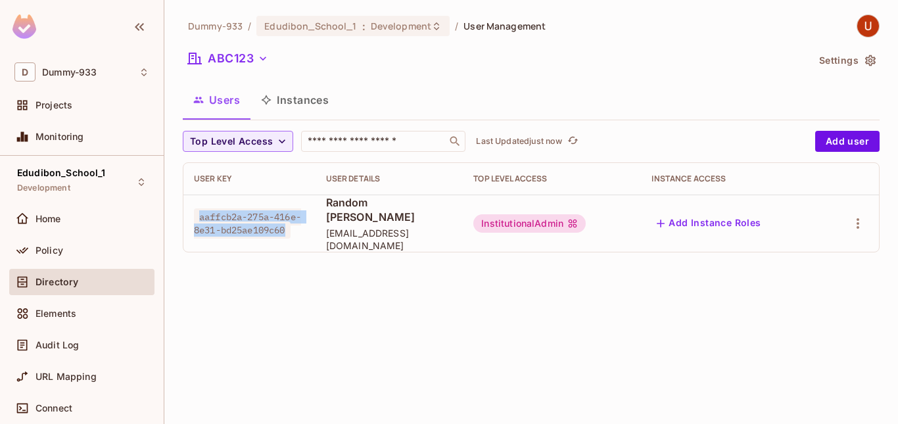
drag, startPoint x: 263, startPoint y: 227, endPoint x: 201, endPoint y: 205, distance: 65.7
click at [201, 208] on span "aaffcb2a-275a-416e-8e31-bd25ae109c60" at bounding box center [247, 223] width 107 height 30
copy span "aaffcb2a-275a-416e-8e31-bd25ae109c60"
